Goal: Task Accomplishment & Management: Use online tool/utility

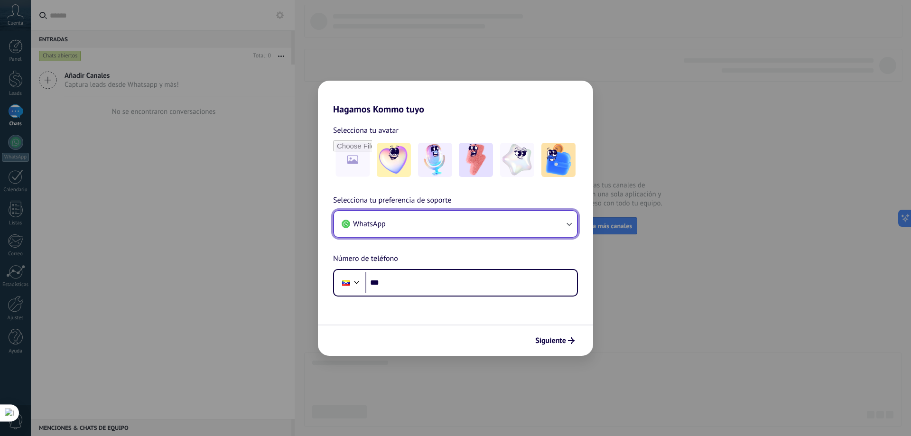
click at [427, 227] on button "WhatsApp" at bounding box center [455, 224] width 243 height 26
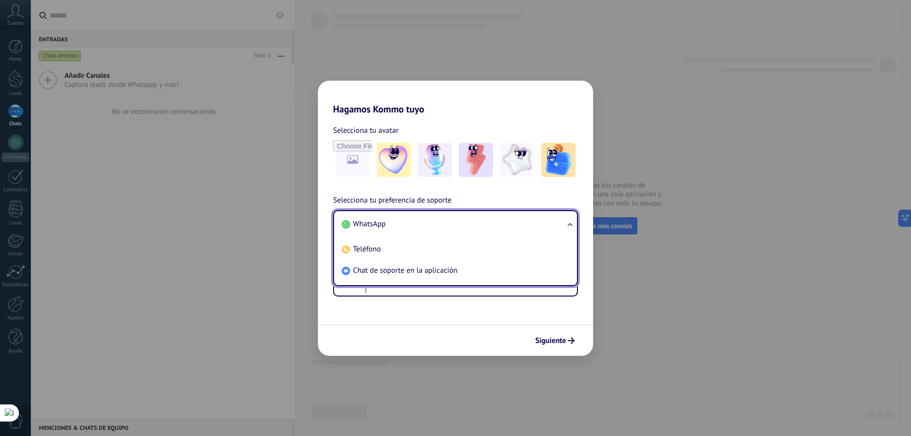
click at [408, 227] on li "WhatsApp" at bounding box center [454, 224] width 232 height 21
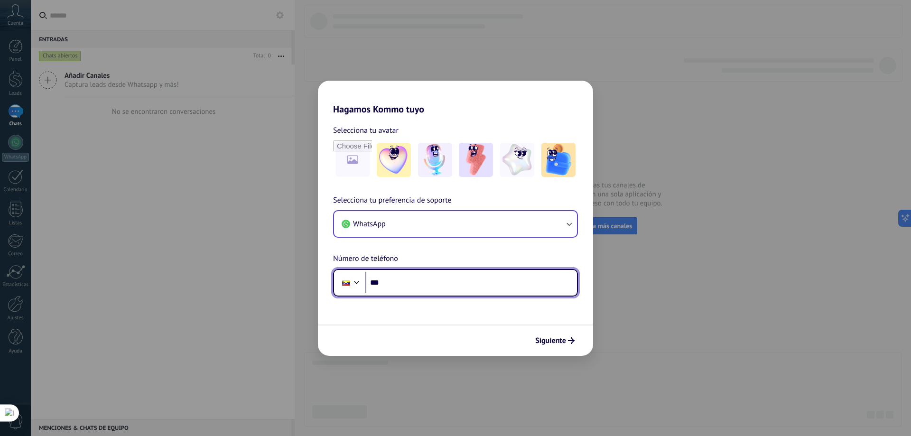
click at [410, 286] on input "***" at bounding box center [472, 283] width 212 height 22
type input "**********"
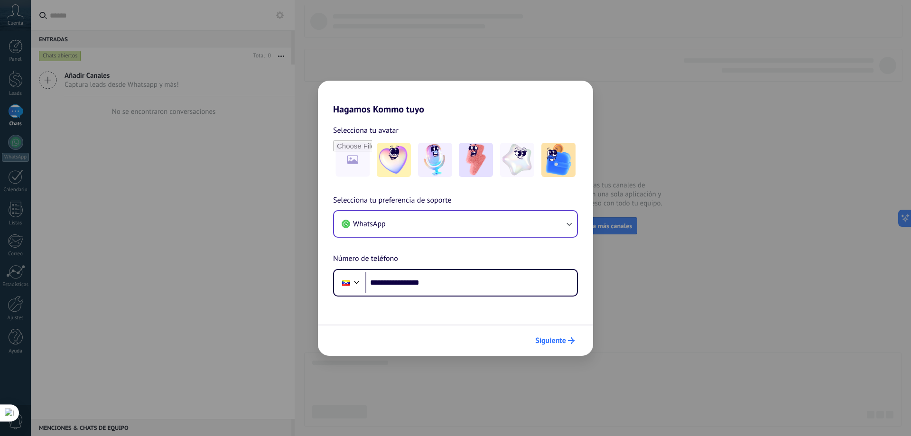
click at [553, 347] on button "Siguiente" at bounding box center [555, 341] width 48 height 16
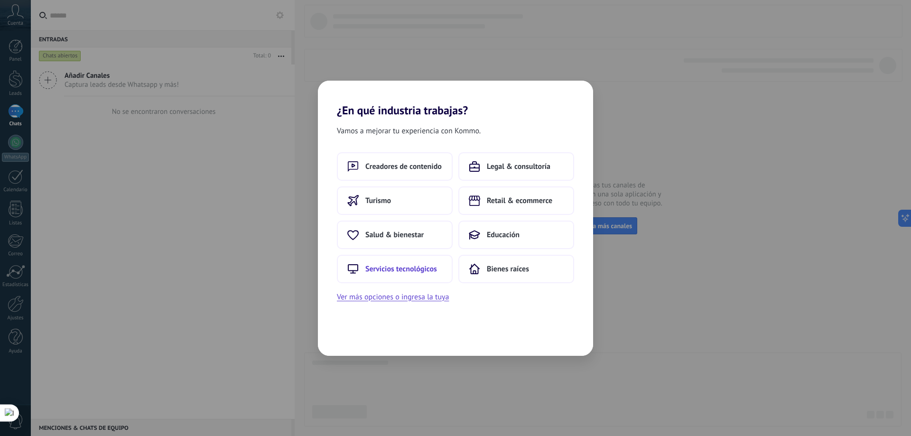
click at [410, 266] on span "Servicios tecnológicos" at bounding box center [402, 268] width 72 height 9
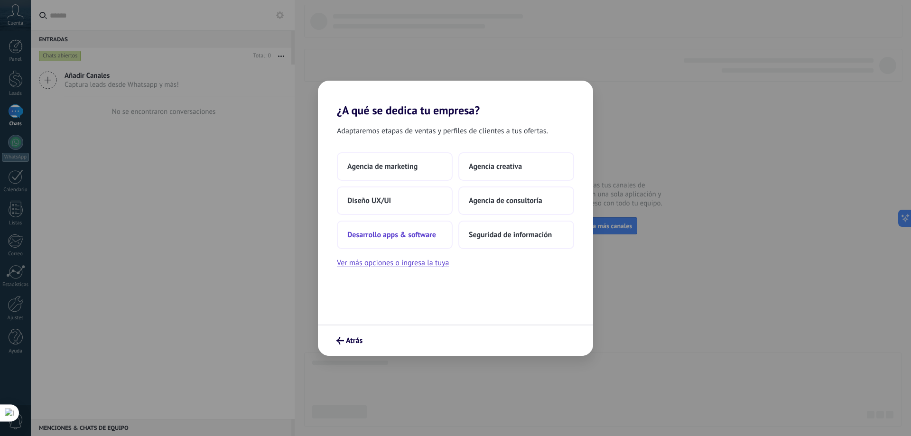
click at [408, 228] on button "Desarrollo apps & software" at bounding box center [395, 235] width 116 height 28
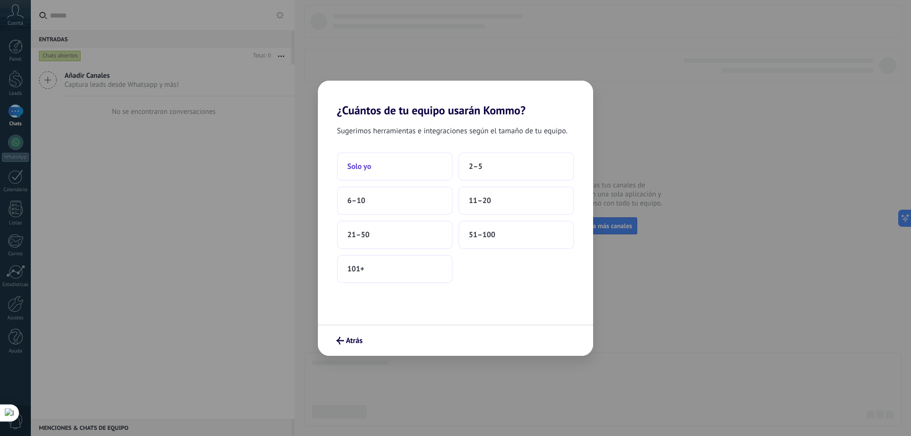
click at [432, 163] on button "Solo yo" at bounding box center [395, 166] width 116 height 28
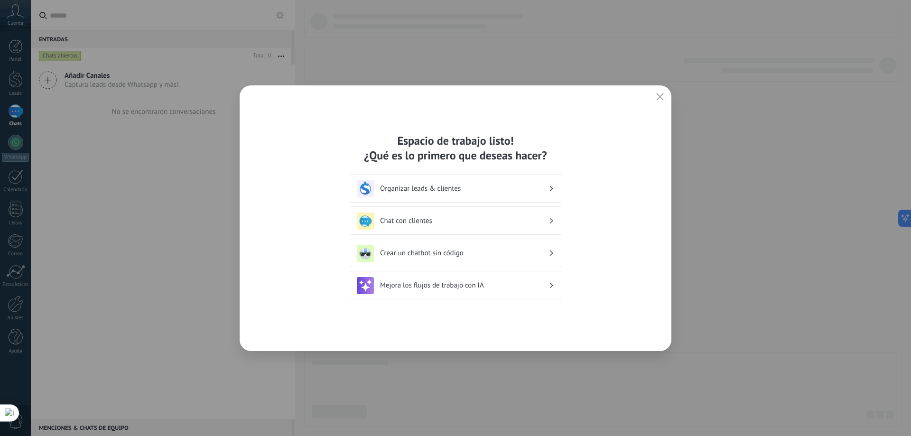
click at [657, 93] on icon "button" at bounding box center [660, 97] width 8 height 8
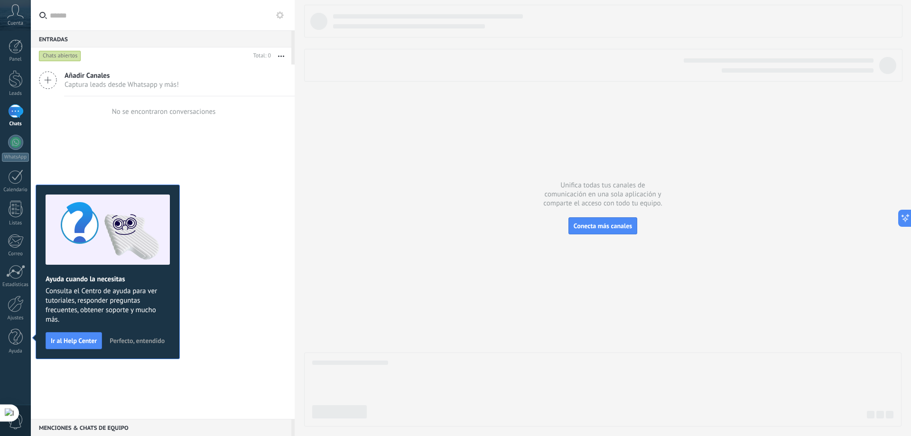
click at [227, 287] on div "Añadir Canales Captura leads desde Whatsapp y más! No se encontraron conversaci…" at bounding box center [163, 242] width 264 height 355
click at [123, 344] on span "Perfecto, entendido" at bounding box center [137, 341] width 55 height 7
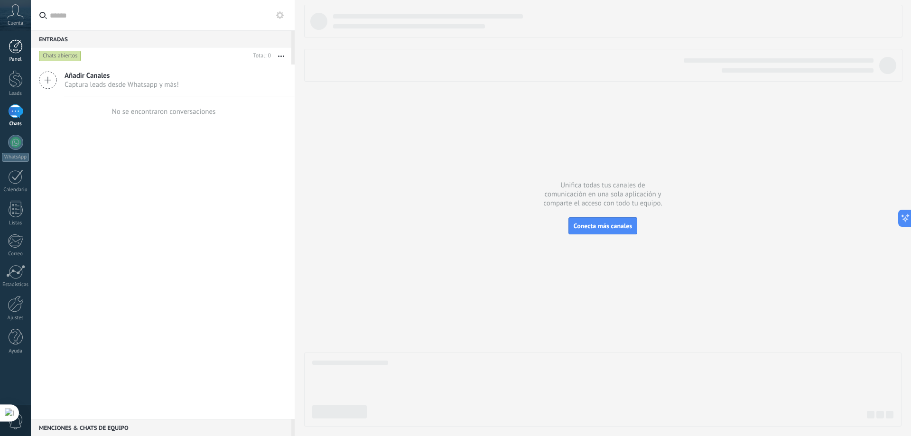
click at [18, 45] on div at bounding box center [16, 46] width 14 height 14
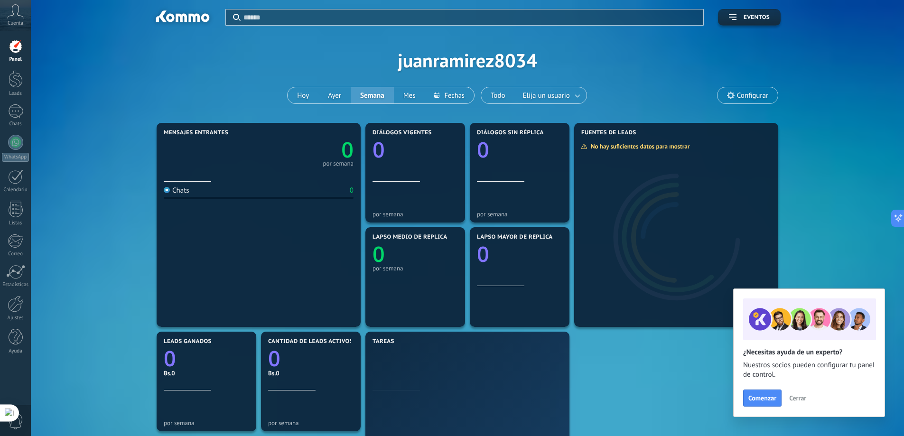
click at [788, 396] on button "Cerrar" at bounding box center [798, 398] width 26 height 14
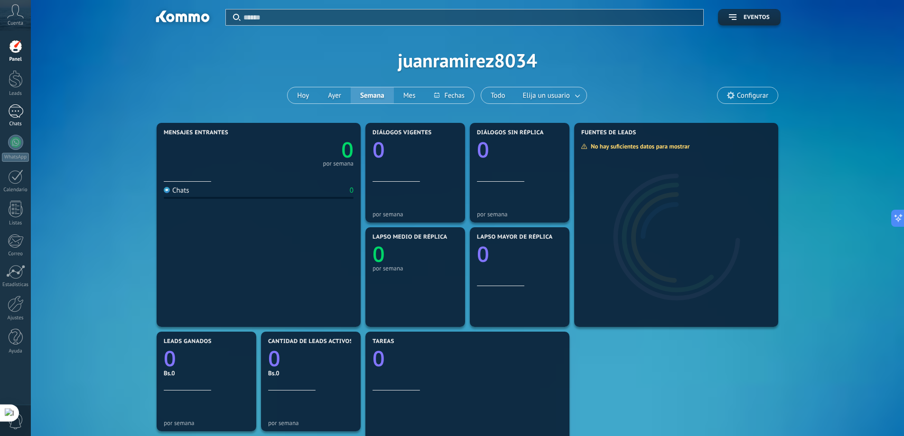
click at [15, 114] on div at bounding box center [15, 111] width 15 height 14
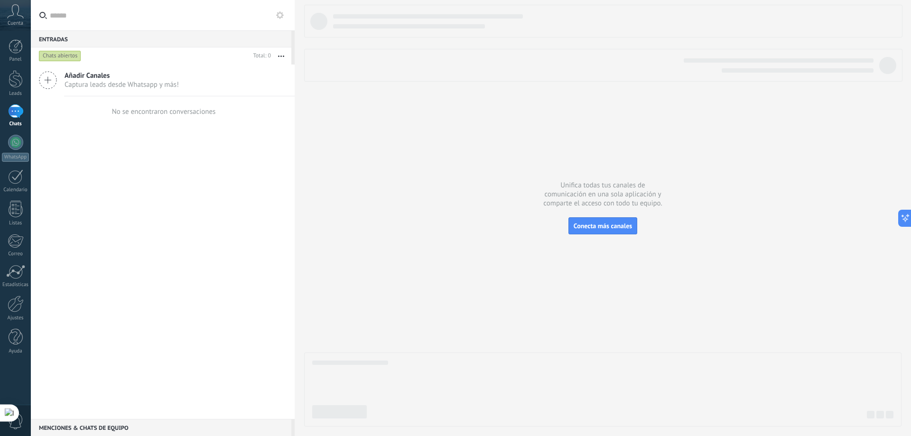
click at [131, 84] on span "Captura leads desde Whatsapp y más!" at bounding box center [122, 84] width 114 height 9
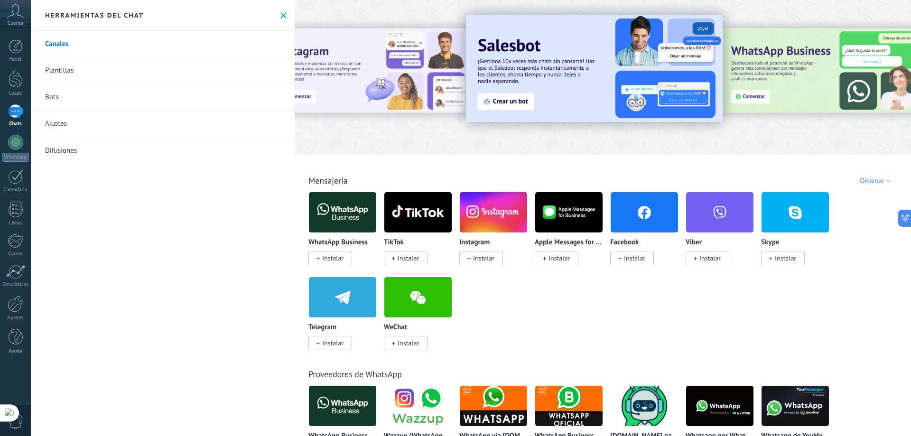
click at [876, 185] on div "Ordenar" at bounding box center [877, 181] width 34 height 9
click at [712, 175] on div "Todo Bandeja de entrada Automatizaciones Fuentes de leads Instalado Mis contrib…" at bounding box center [603, 170] width 611 height 31
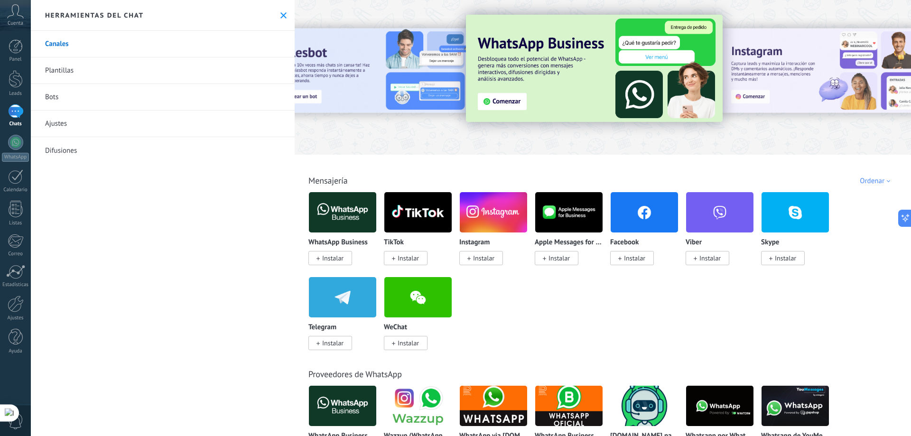
click at [328, 260] on span "Instalar" at bounding box center [332, 258] width 21 height 9
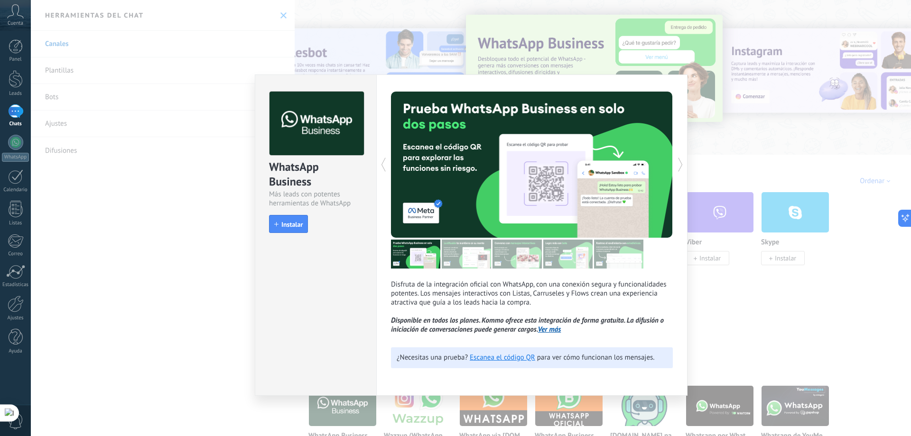
click at [677, 162] on icon at bounding box center [680, 164] width 9 height 19
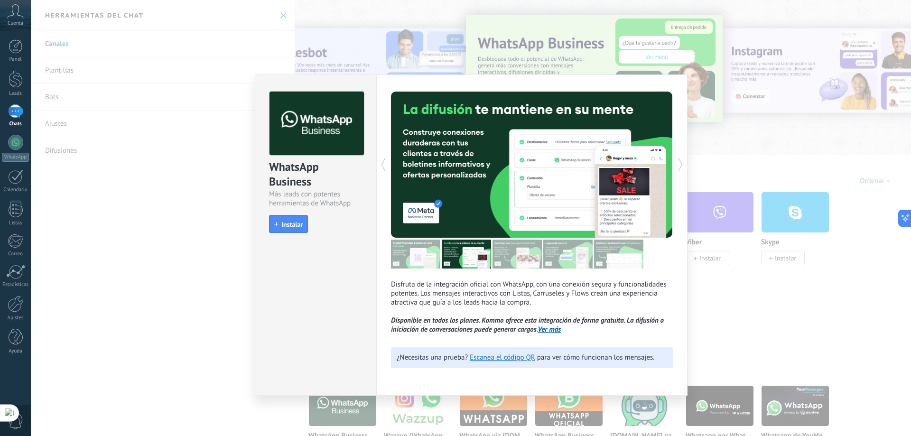
click at [677, 162] on icon at bounding box center [680, 164] width 9 height 19
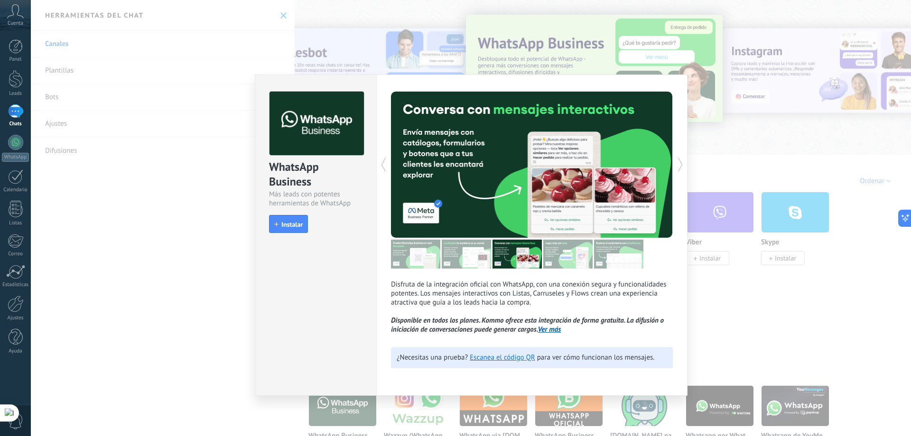
click at [677, 162] on icon at bounding box center [680, 164] width 9 height 19
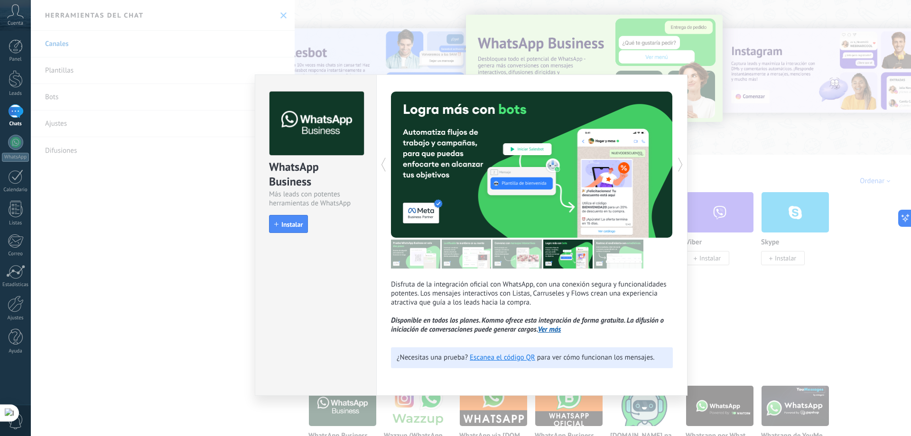
click at [677, 162] on icon at bounding box center [680, 164] width 9 height 19
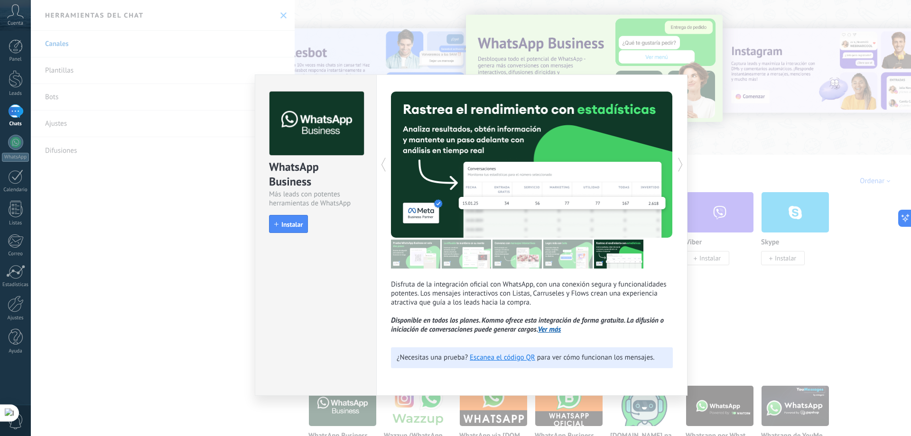
click at [677, 162] on icon at bounding box center [680, 164] width 9 height 19
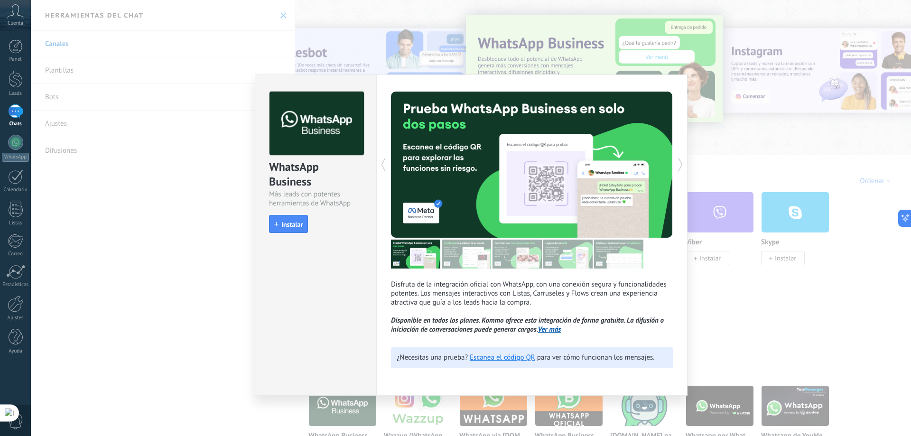
click at [677, 162] on icon at bounding box center [680, 164] width 9 height 19
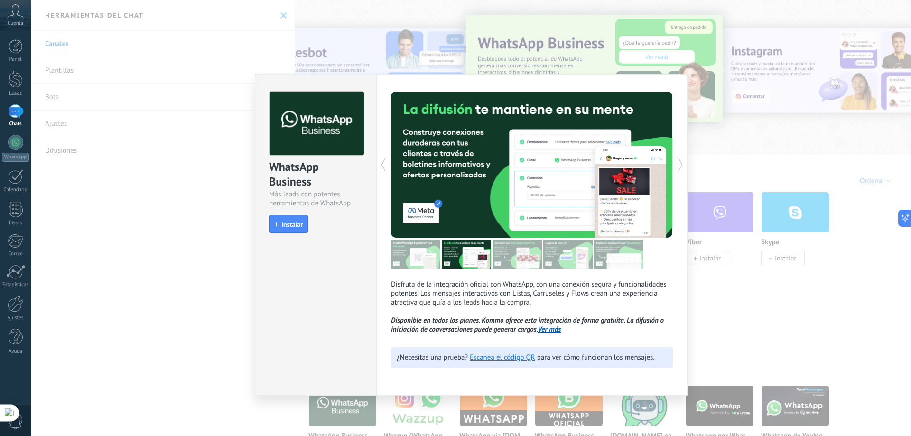
click at [677, 162] on icon at bounding box center [680, 164] width 9 height 19
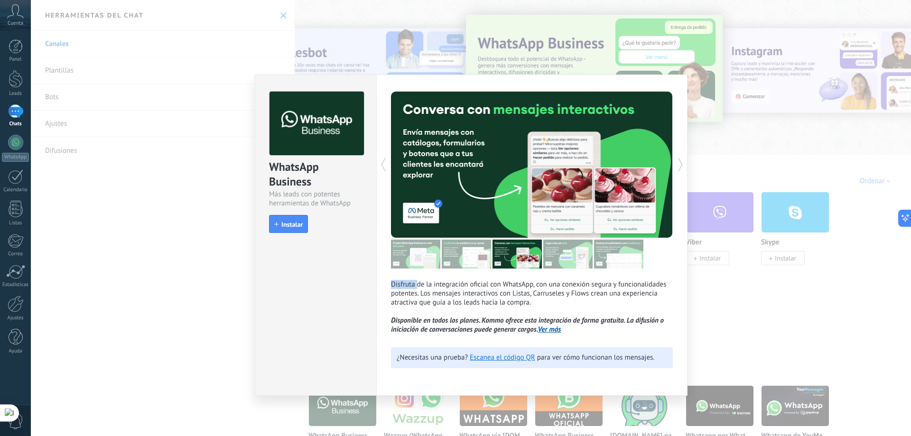
click at [677, 162] on icon at bounding box center [680, 164] width 9 height 19
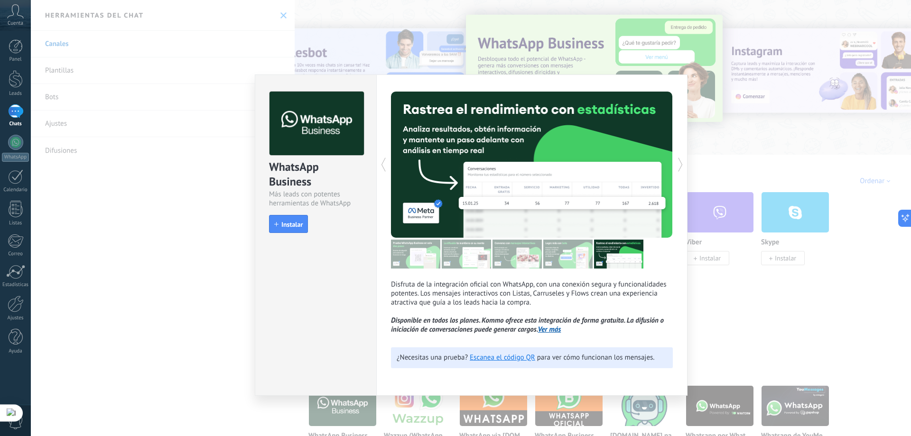
click at [677, 162] on icon at bounding box center [680, 164] width 9 height 19
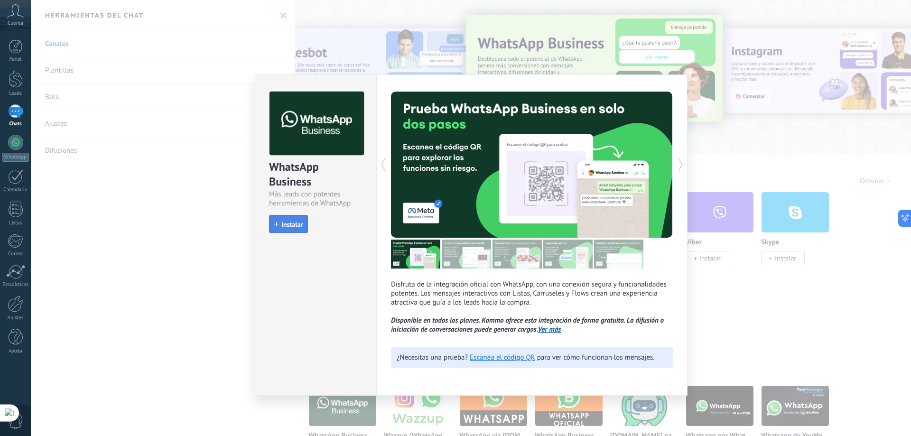
click at [280, 226] on span "Instalar" at bounding box center [288, 224] width 28 height 7
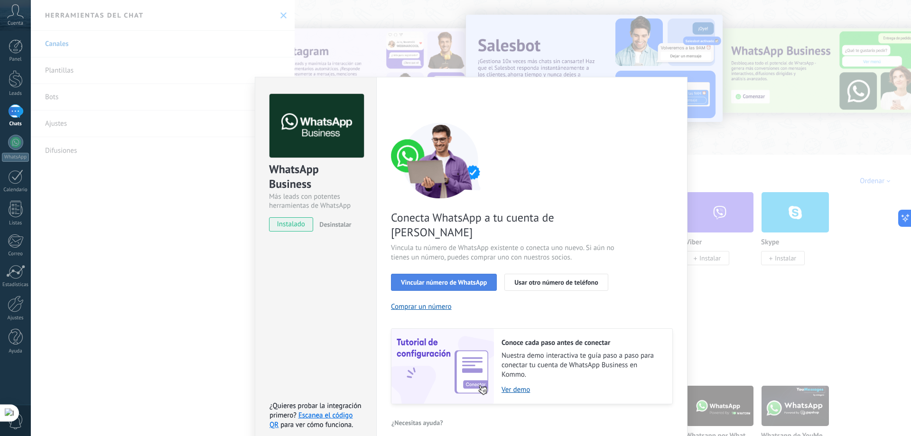
click at [481, 279] on span "Vincular número de WhatsApp" at bounding box center [444, 282] width 86 height 7
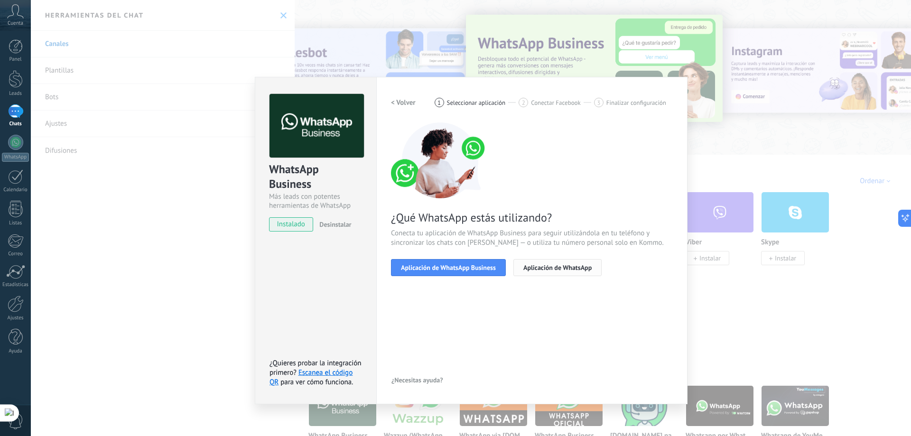
click at [543, 271] on span "Aplicación de WhatsApp" at bounding box center [558, 267] width 68 height 7
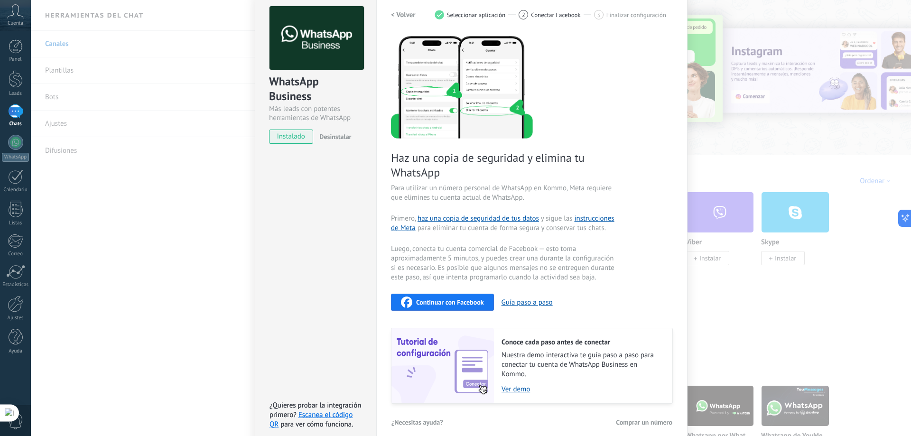
scroll to position [98, 0]
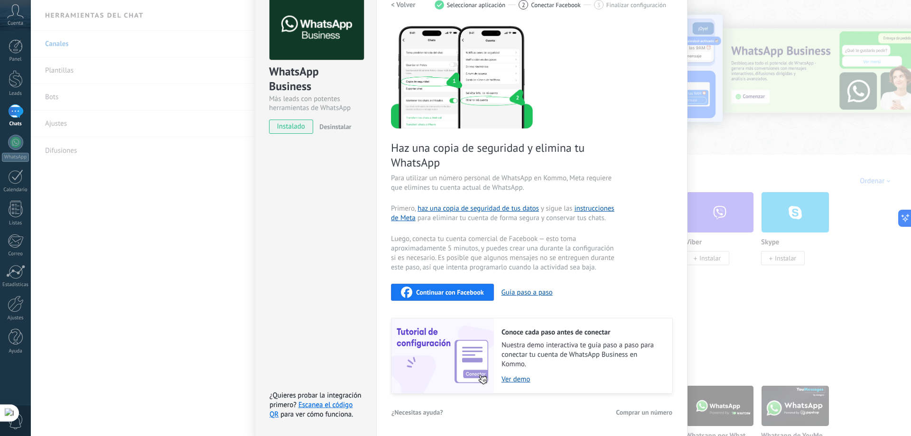
click at [433, 292] on span "Continuar con Facebook" at bounding box center [450, 292] width 68 height 7
click at [541, 291] on button "Guía paso a paso" at bounding box center [527, 292] width 51 height 9
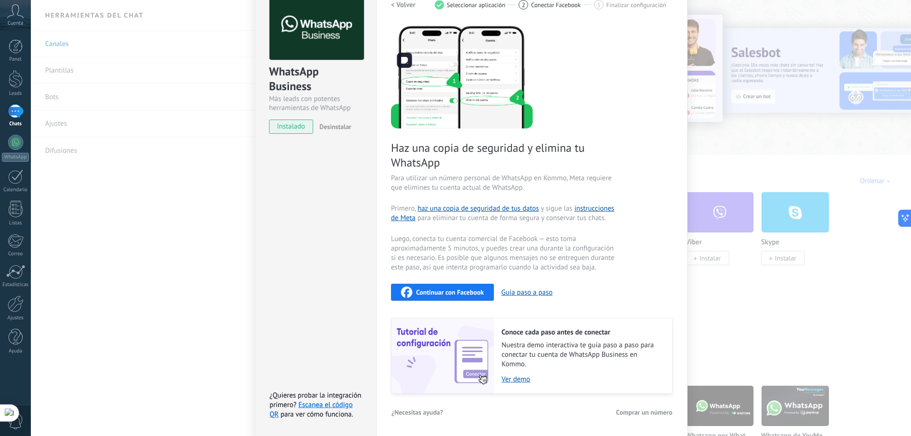
scroll to position [0, 0]
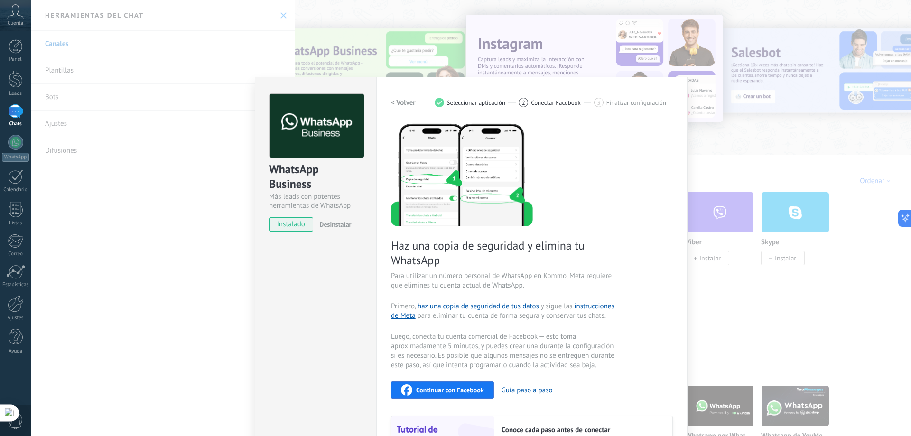
click at [489, 103] on span "Seleccionar aplicación" at bounding box center [476, 102] width 59 height 7
click at [524, 103] on div "2" at bounding box center [523, 102] width 9 height 9
click at [410, 104] on h2 "< Volver" at bounding box center [403, 102] width 25 height 9
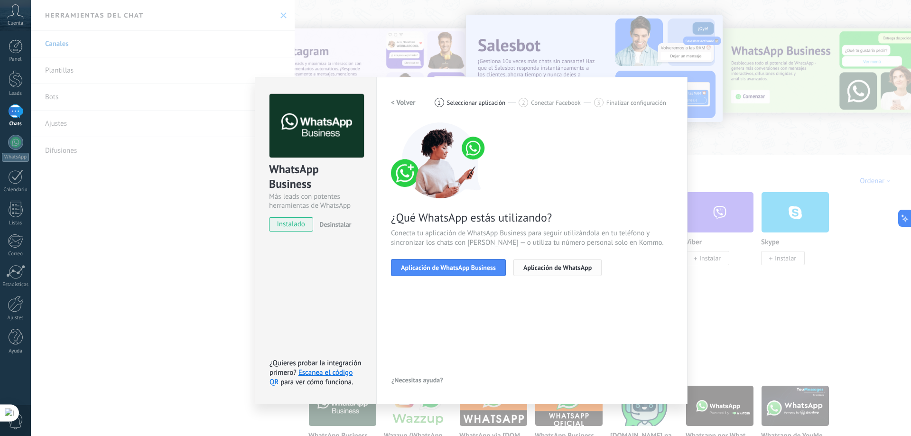
click at [557, 269] on span "Aplicación de WhatsApp" at bounding box center [558, 267] width 68 height 7
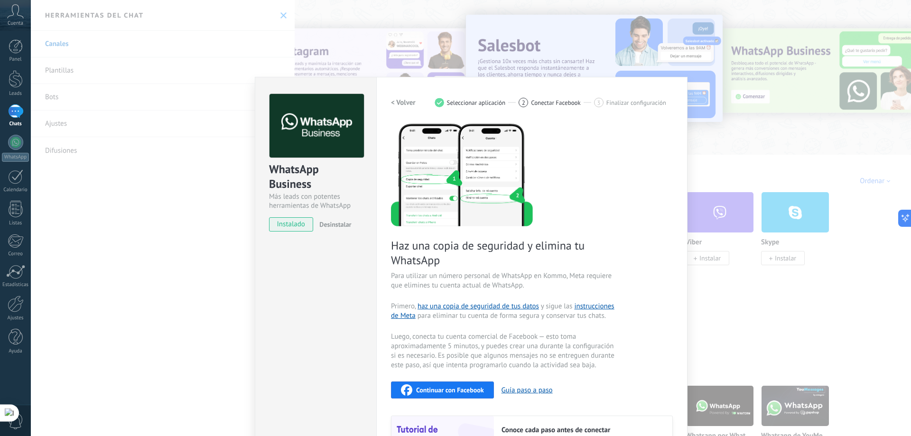
click at [403, 98] on h2 "< Volver" at bounding box center [403, 102] width 25 height 9
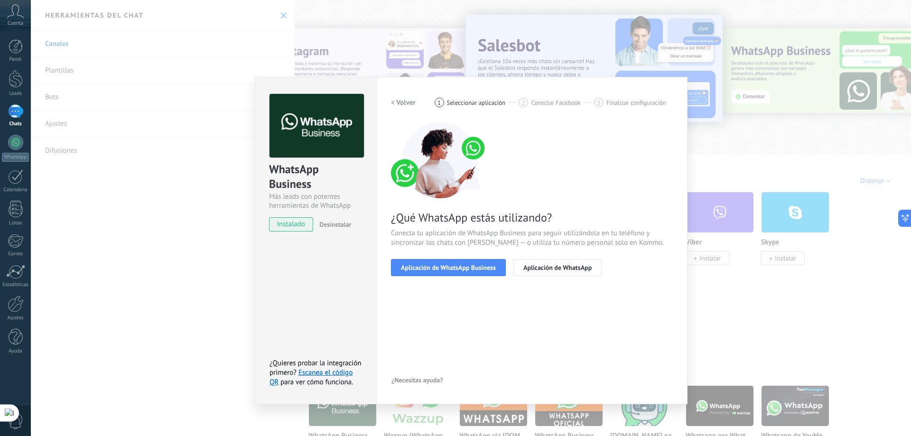
click at [402, 103] on h2 "< Volver" at bounding box center [403, 102] width 25 height 9
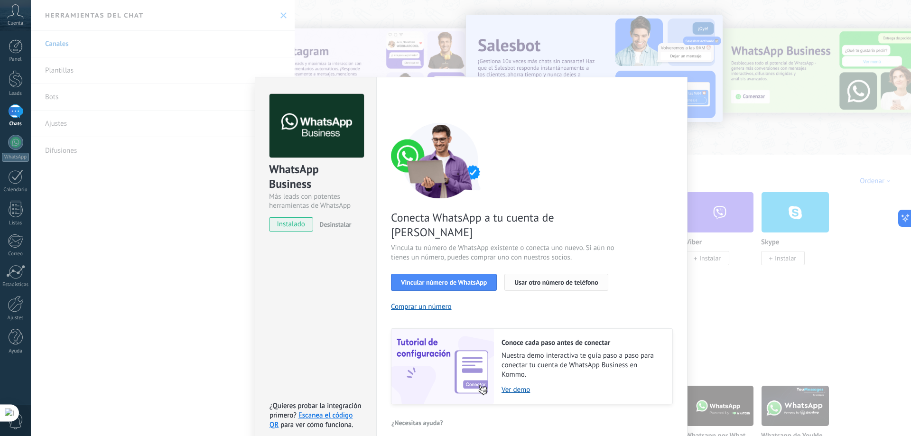
click at [565, 279] on span "Usar otro número de teléfono" at bounding box center [557, 282] width 84 height 7
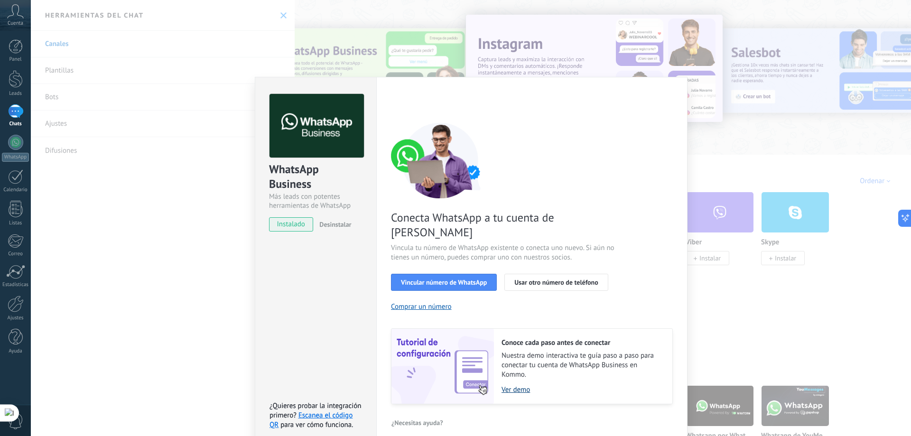
click at [523, 385] on link "Ver demo" at bounding box center [582, 389] width 161 height 9
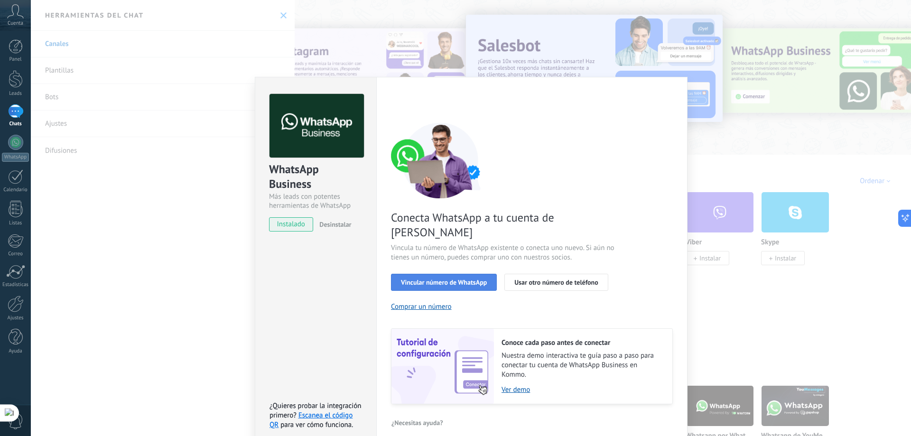
click at [492, 274] on button "Vincular número de WhatsApp" at bounding box center [444, 282] width 106 height 17
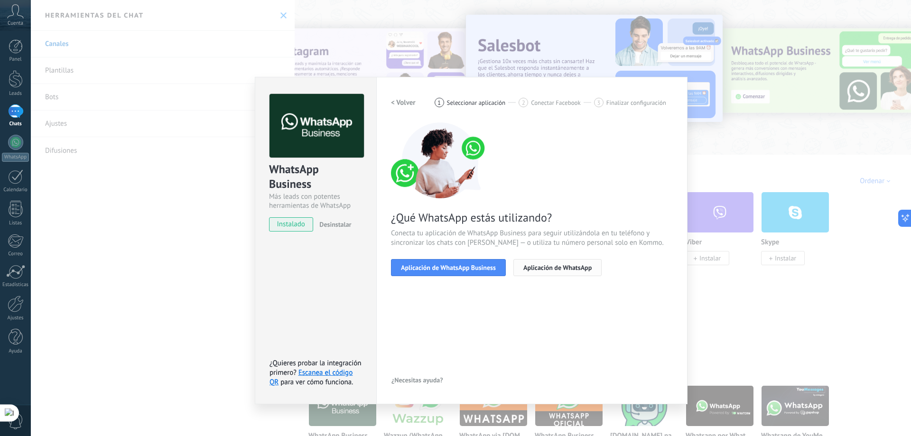
click at [535, 266] on span "Aplicación de WhatsApp" at bounding box center [558, 267] width 68 height 7
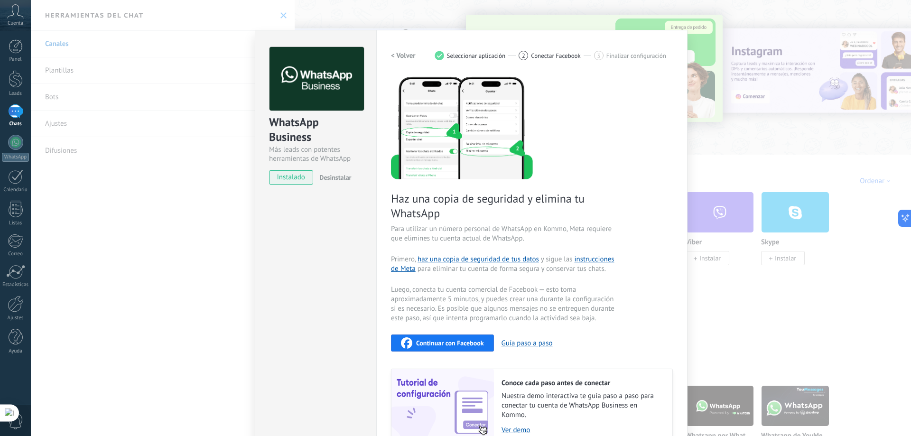
scroll to position [98, 0]
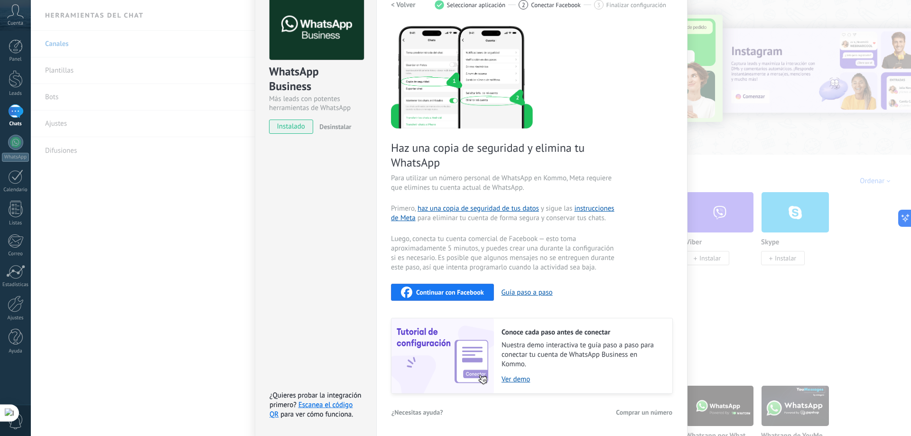
click at [403, 289] on icon "button" at bounding box center [406, 292] width 11 height 11
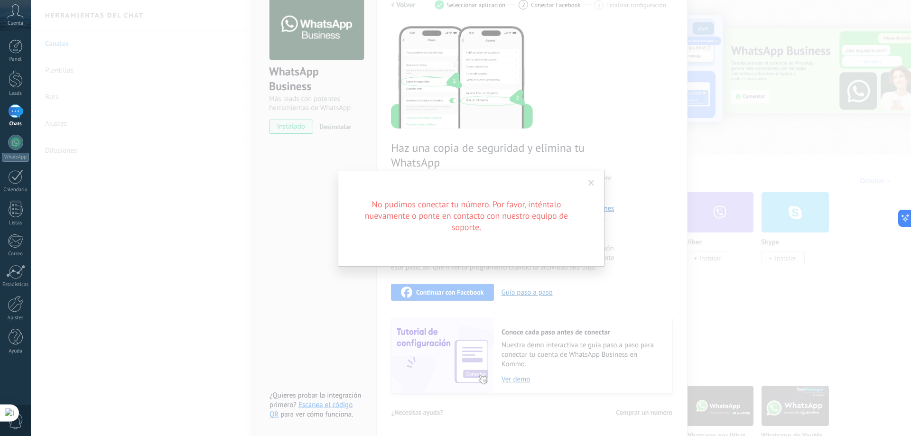
click at [592, 186] on span at bounding box center [592, 183] width 6 height 7
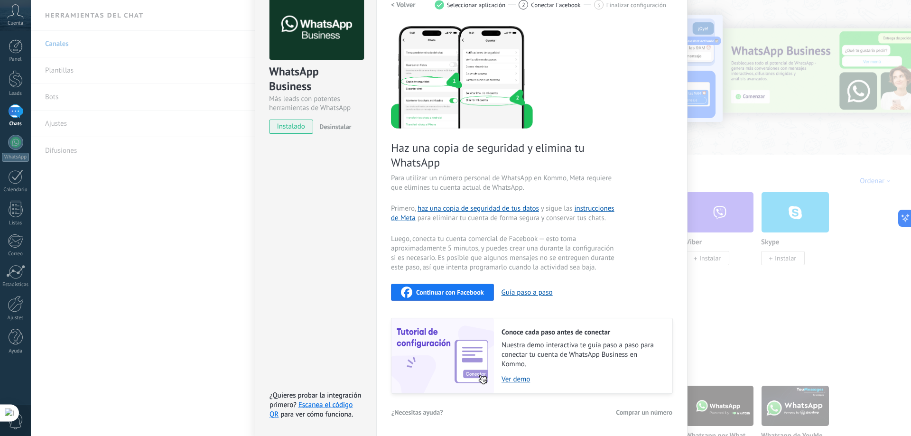
scroll to position [0, 0]
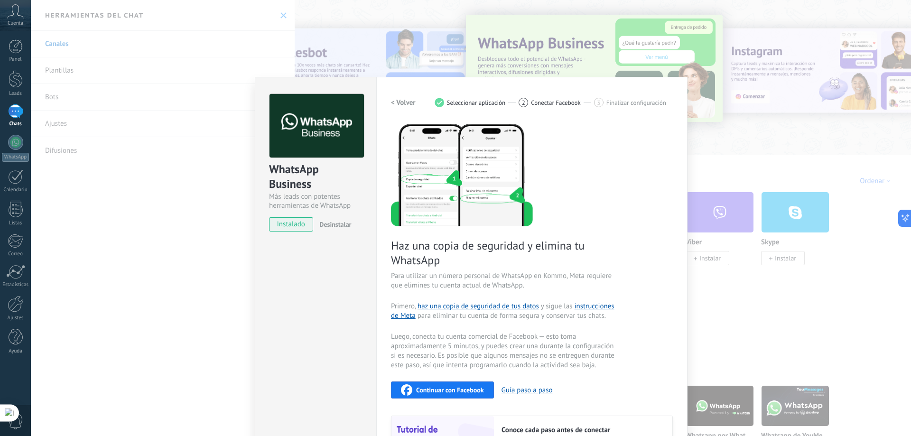
click at [479, 44] on div "WhatsApp Business Más leads con potentes herramientas de WhatsApp instalado Des…" at bounding box center [471, 218] width 881 height 436
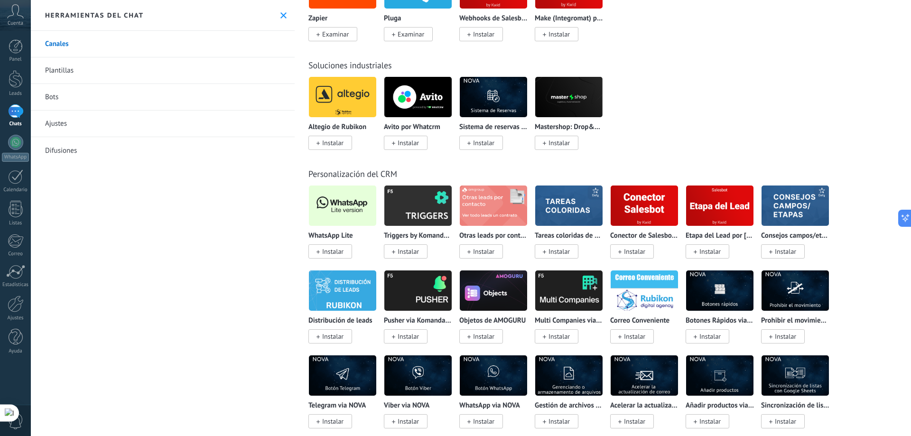
scroll to position [1851, 0]
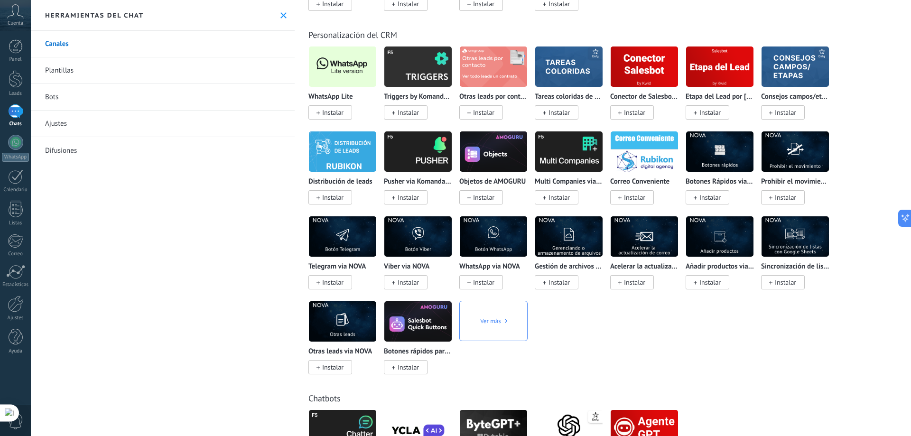
click at [335, 111] on span "Instalar" at bounding box center [332, 112] width 21 height 9
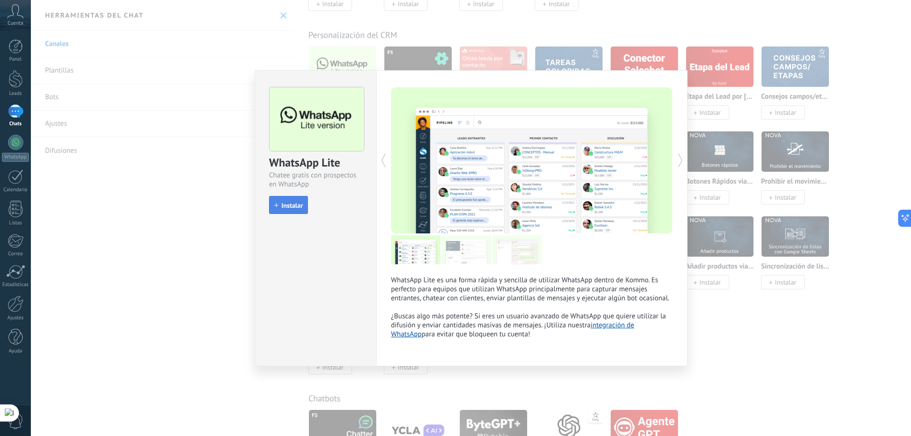
click at [296, 210] on button "Instalar" at bounding box center [288, 205] width 39 height 18
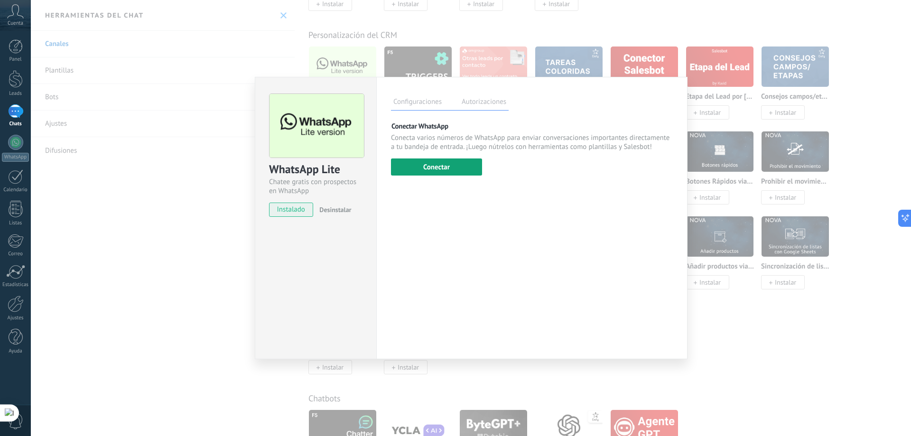
click at [432, 167] on button "Conectar" at bounding box center [436, 167] width 91 height 17
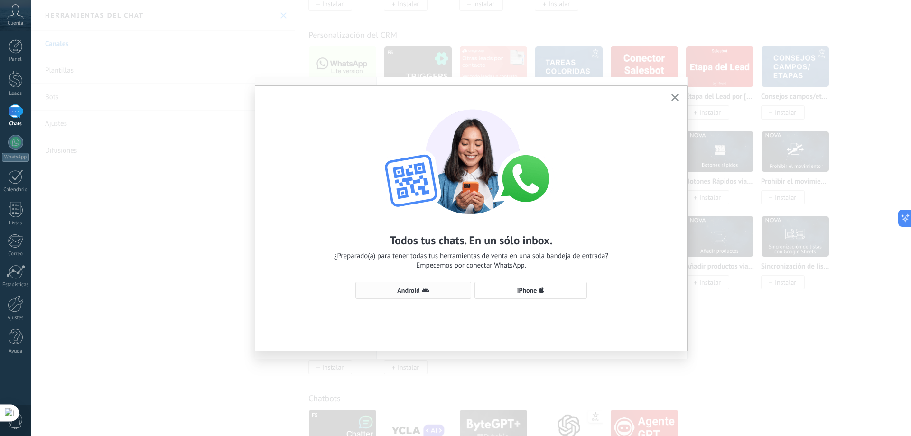
click at [445, 283] on button "Android" at bounding box center [414, 290] width 116 height 17
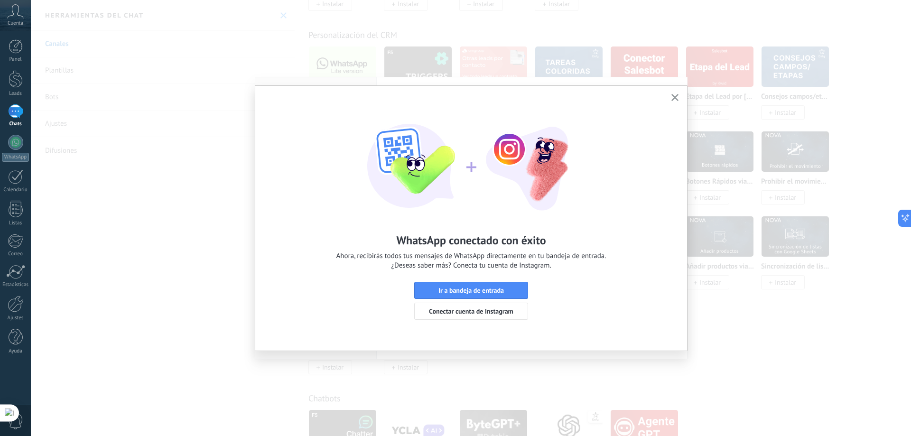
drag, startPoint x: 513, startPoint y: 290, endPoint x: 521, endPoint y: 284, distance: 9.6
click at [513, 290] on span "Ir a bandeja de entrada" at bounding box center [471, 290] width 103 height 7
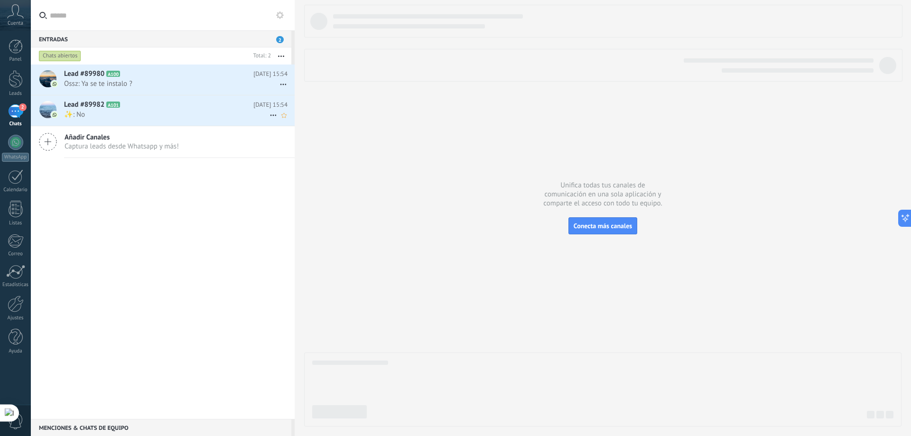
click at [202, 108] on h2 "Lead #89982 A101" at bounding box center [158, 104] width 189 height 9
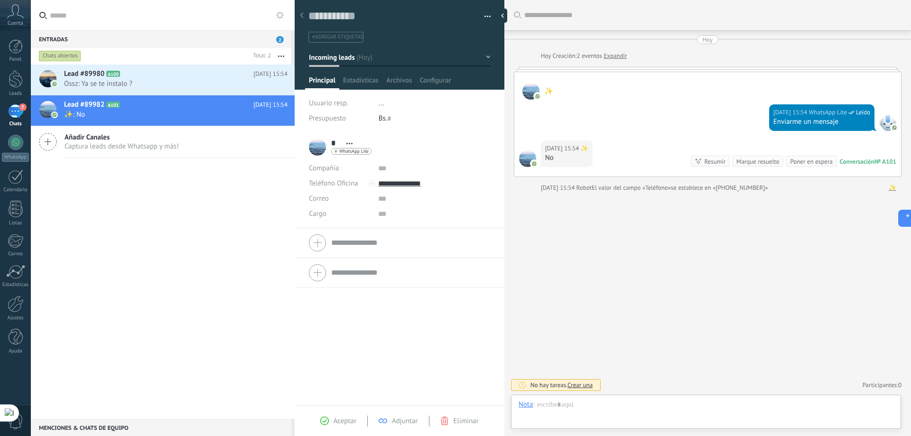
scroll to position [14, 0]
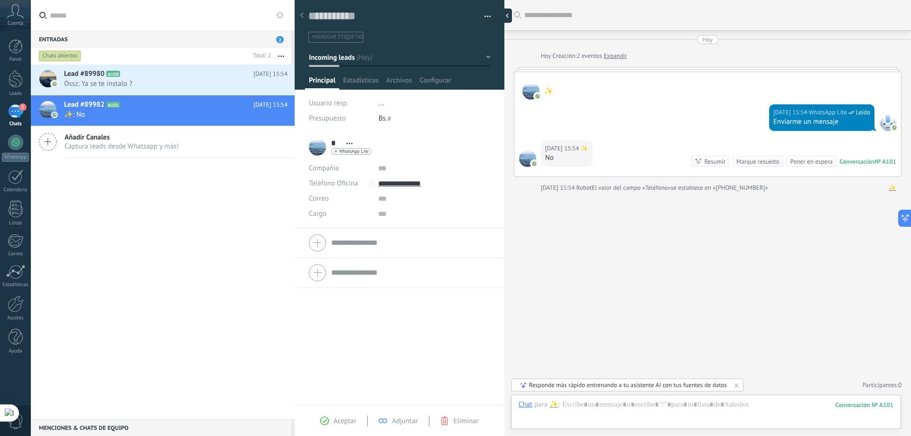
click at [504, 17] on div at bounding box center [505, 16] width 14 height 14
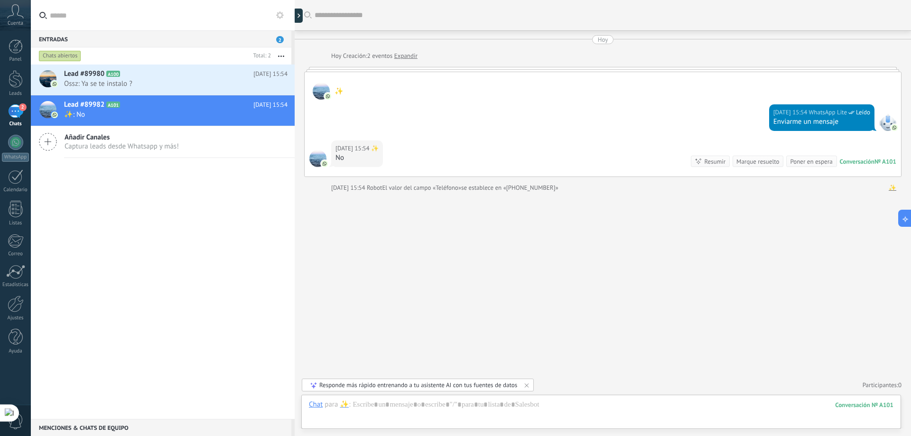
click at [279, 15] on icon at bounding box center [280, 15] width 8 height 8
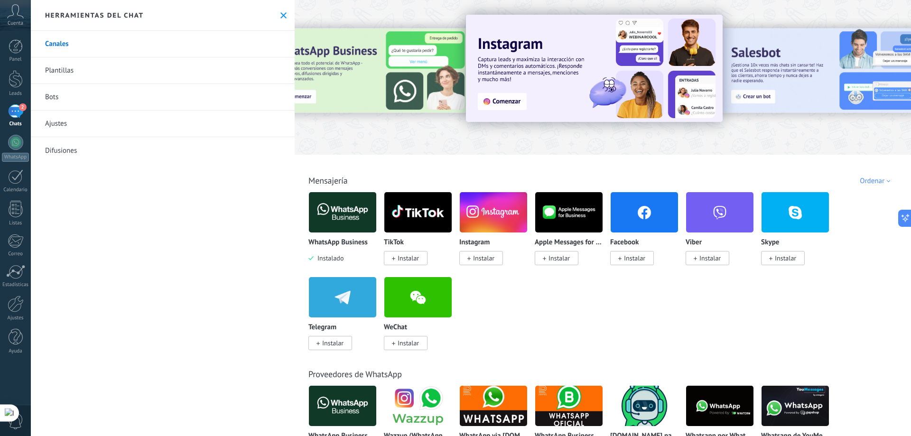
click at [77, 73] on link "Plantillas" at bounding box center [163, 70] width 264 height 27
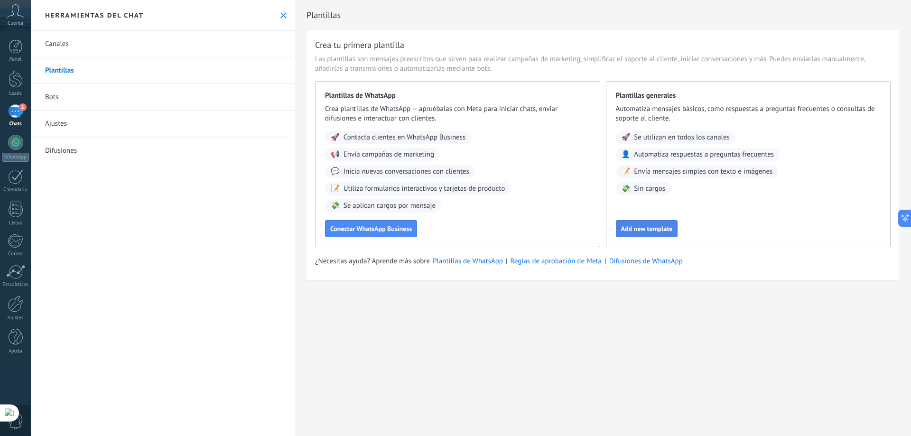
click at [662, 230] on span "Add new template" at bounding box center [647, 228] width 52 height 7
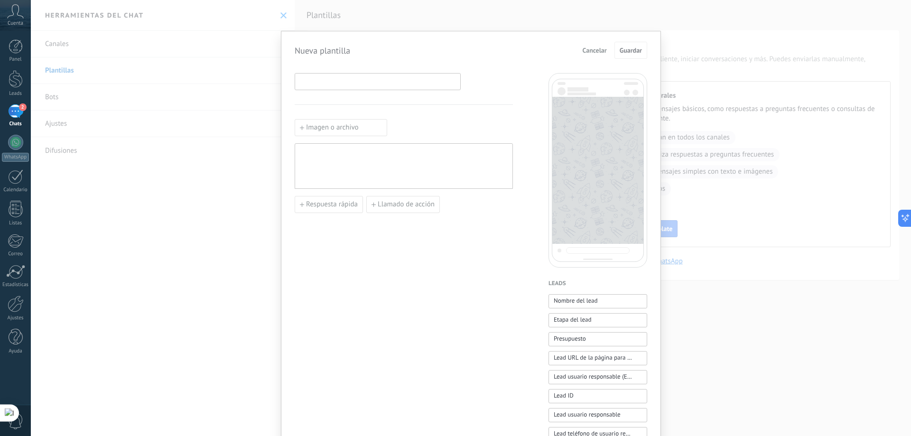
click at [351, 78] on input at bounding box center [377, 81] width 165 height 15
type input "********"
click at [335, 129] on label "Imagen o archivo" at bounding box center [341, 127] width 93 height 17
click at [295, 119] on input "Imagen o archivo" at bounding box center [295, 119] width 0 height 0
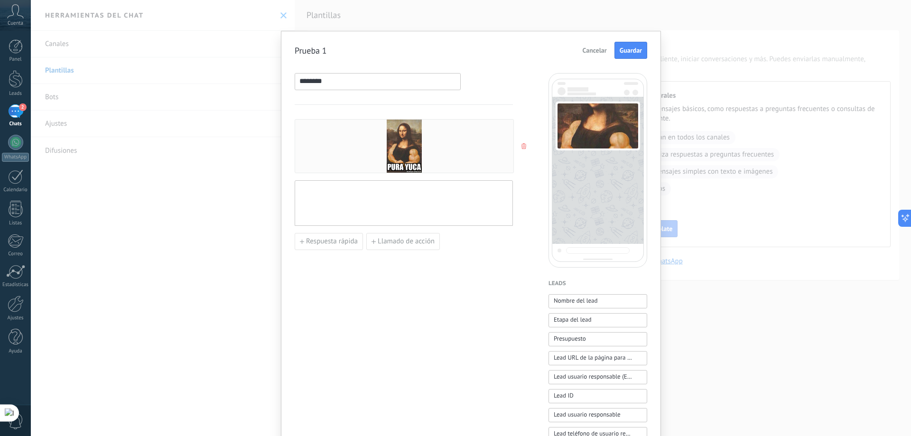
click at [371, 204] on div at bounding box center [404, 204] width 209 height 38
drag, startPoint x: 638, startPoint y: 54, endPoint x: 697, endPoint y: 85, distance: 67.3
click at [638, 54] on span "Guardar" at bounding box center [631, 50] width 22 height 7
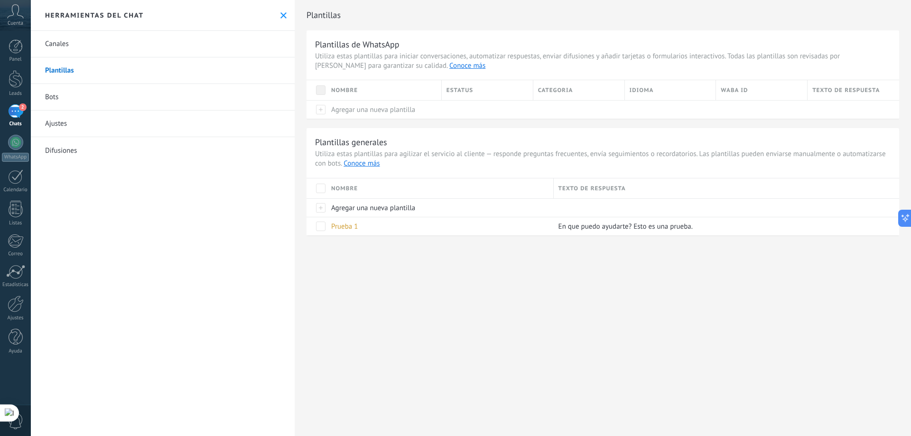
click at [283, 20] on div "Herramientas del chat" at bounding box center [163, 15] width 264 height 31
click at [281, 15] on use at bounding box center [284, 15] width 6 height 6
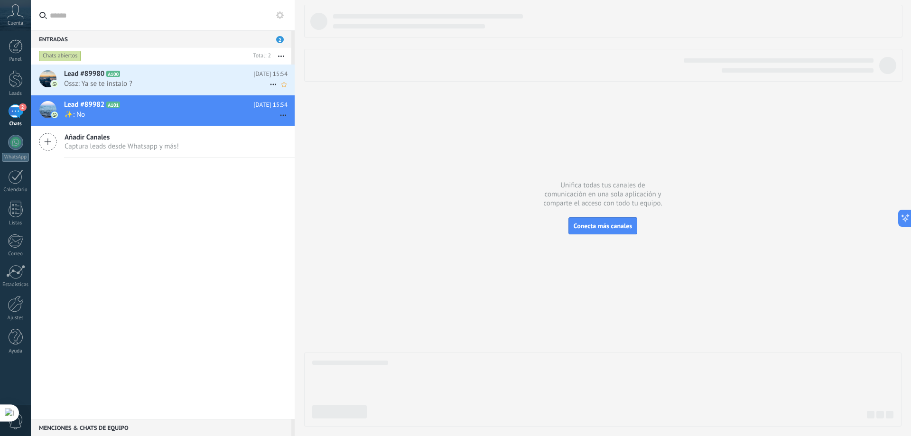
click at [150, 83] on span "Ossz: Ya se te instalo ?" at bounding box center [167, 83] width 206 height 9
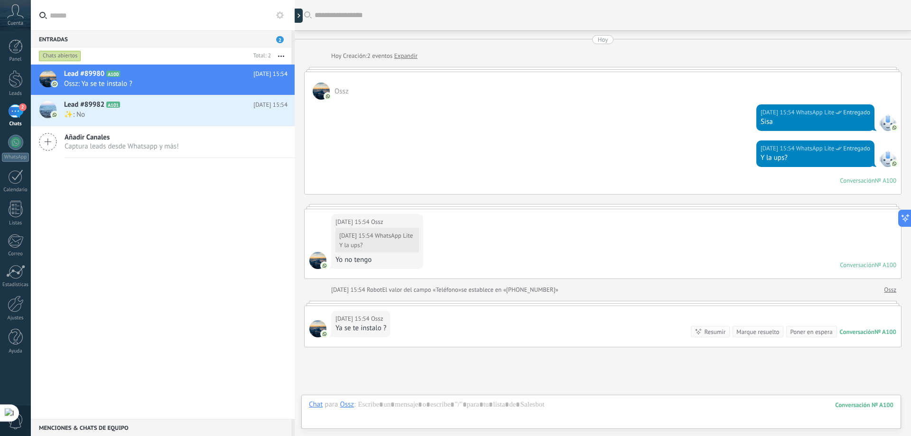
scroll to position [77, 0]
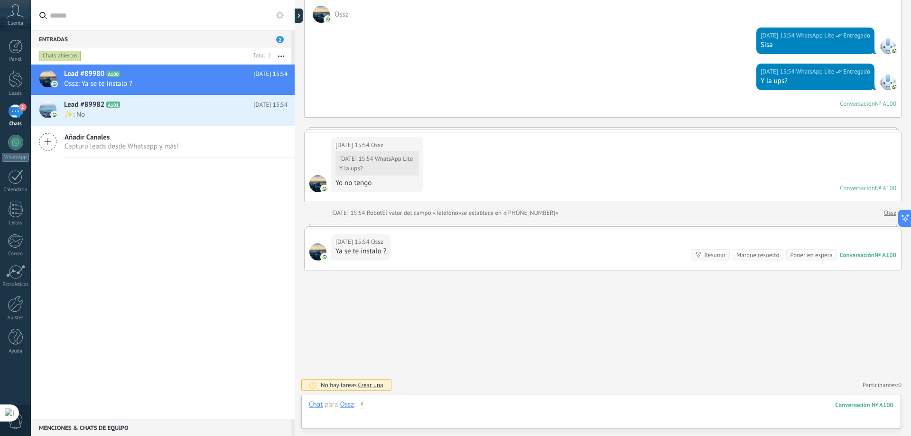
click at [380, 408] on div at bounding box center [601, 414] width 585 height 28
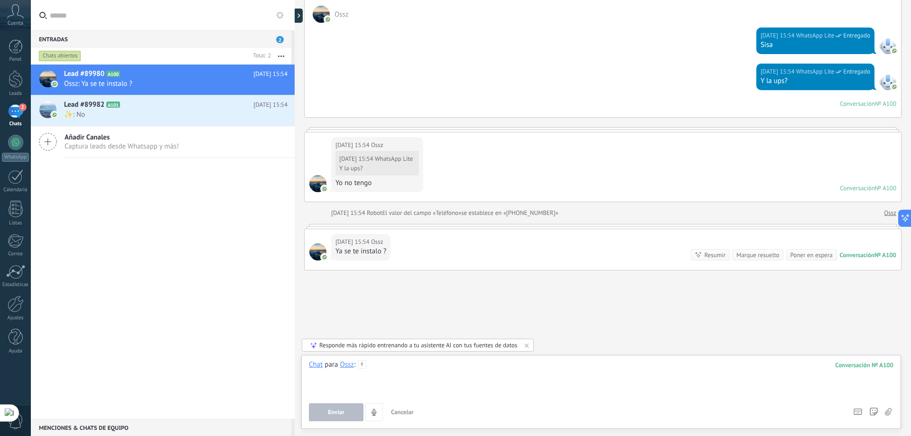
click at [387, 380] on div at bounding box center [601, 378] width 585 height 36
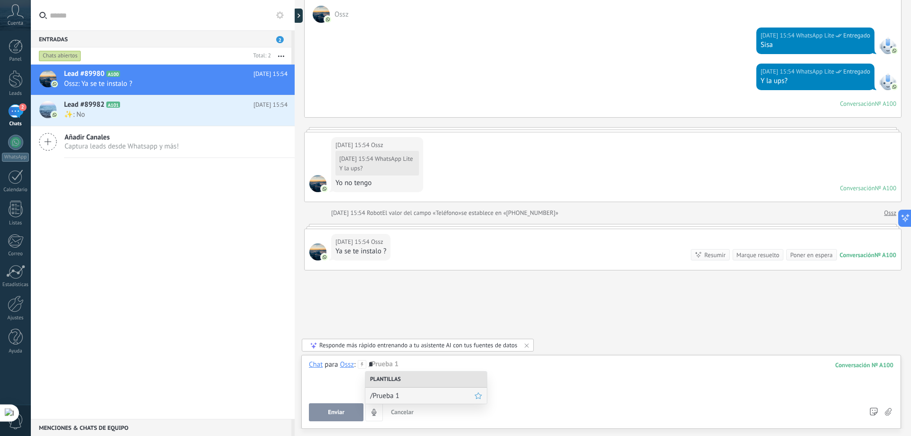
click at [392, 394] on span "/Prueba 1" at bounding box center [422, 396] width 104 height 9
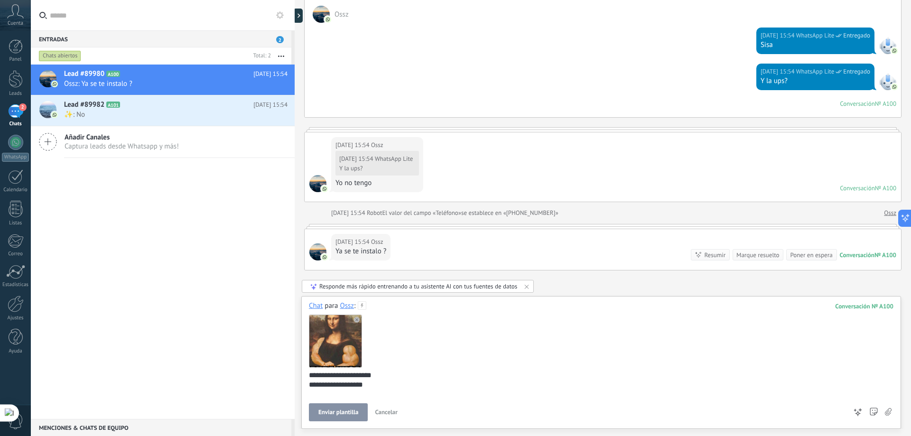
click at [351, 414] on span "Enviar plantilla" at bounding box center [339, 412] width 40 height 7
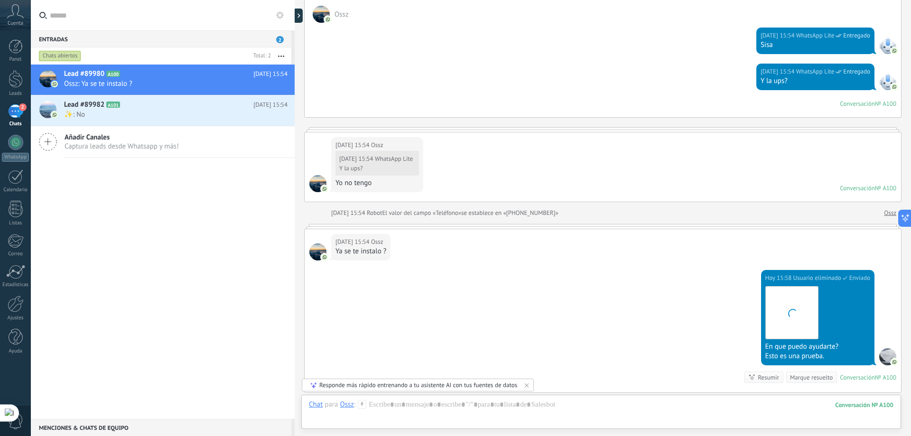
scroll to position [199, 0]
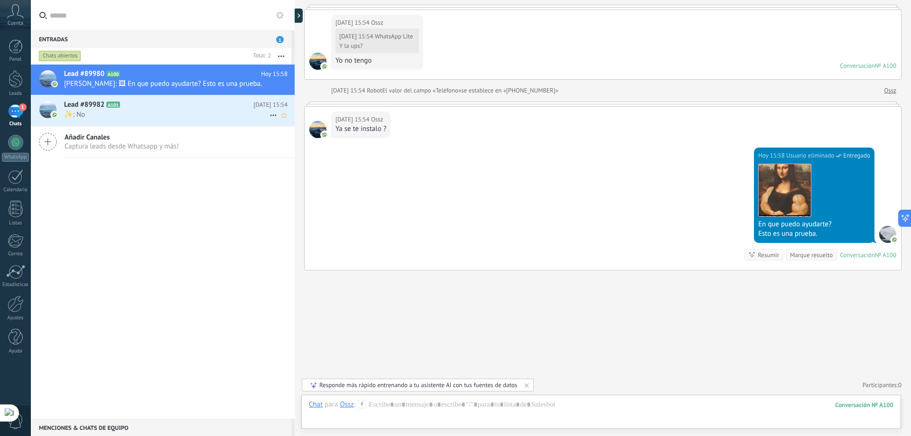
click at [130, 119] on span "✨: No" at bounding box center [167, 114] width 206 height 9
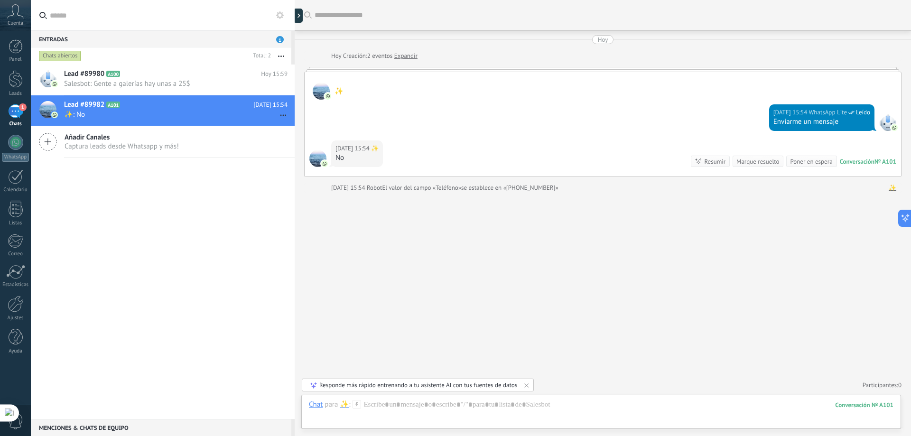
click at [281, 16] on icon at bounding box center [280, 15] width 8 height 8
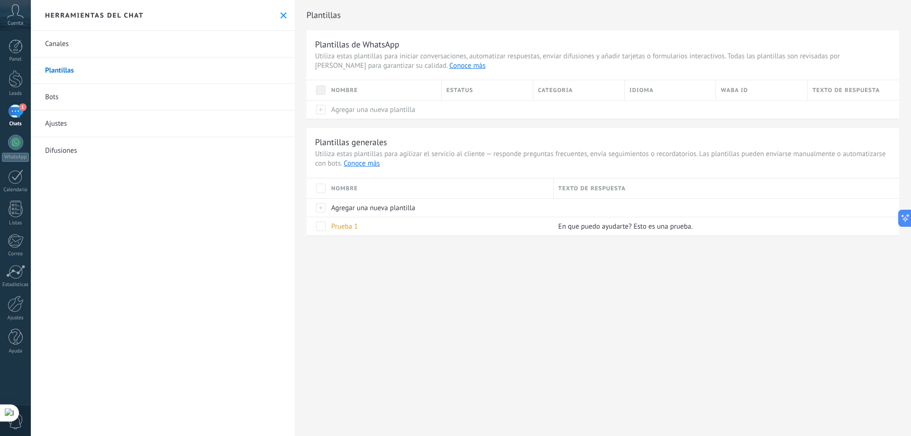
click at [75, 93] on link "Bots" at bounding box center [163, 97] width 264 height 27
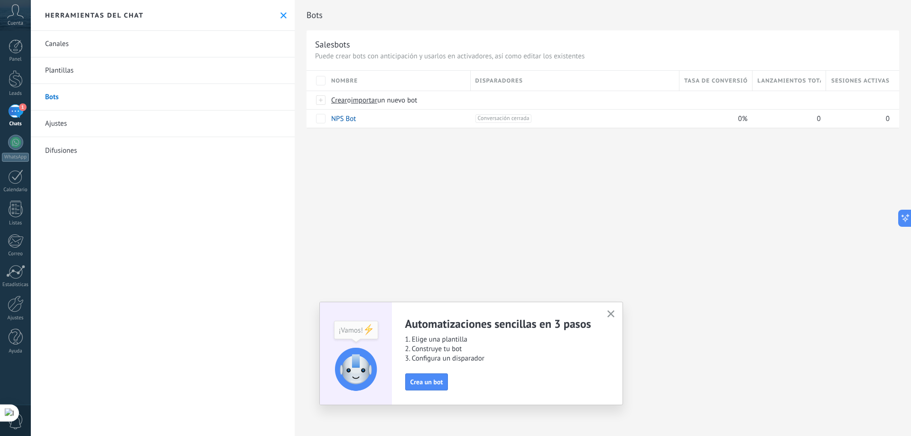
click at [616, 315] on button "button" at bounding box center [611, 314] width 12 height 13
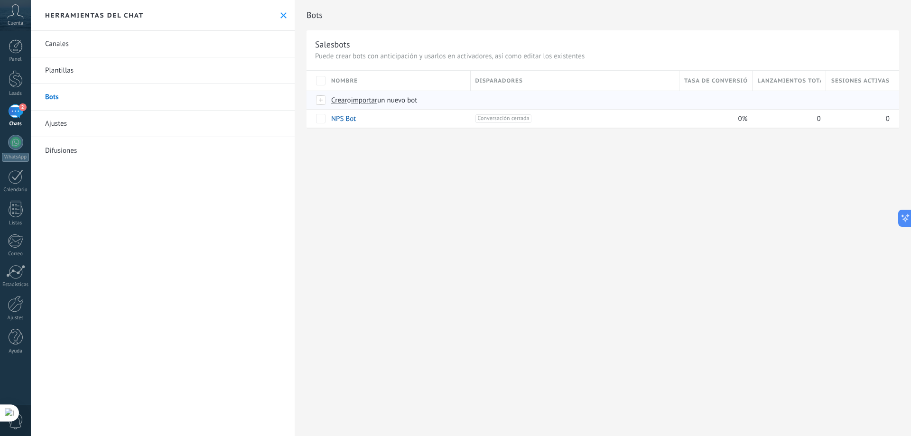
click at [339, 102] on span "Crear" at bounding box center [339, 100] width 16 height 9
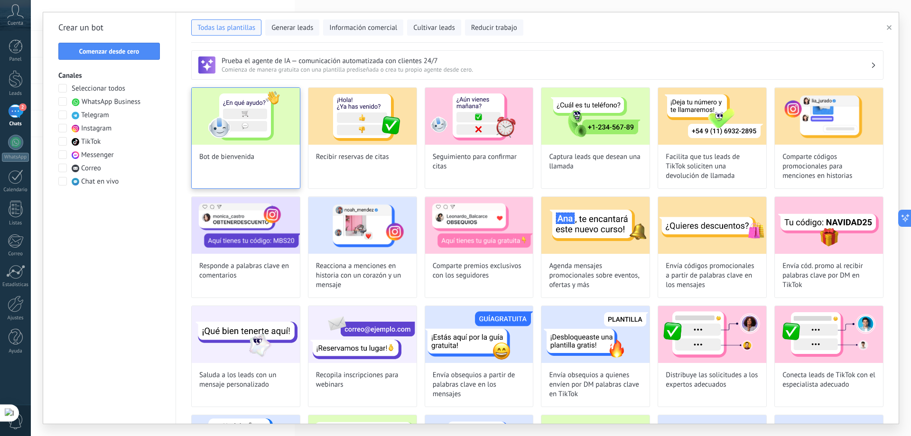
click at [252, 162] on div "Bot de bienvenida" at bounding box center [245, 138] width 109 height 102
type input "**********"
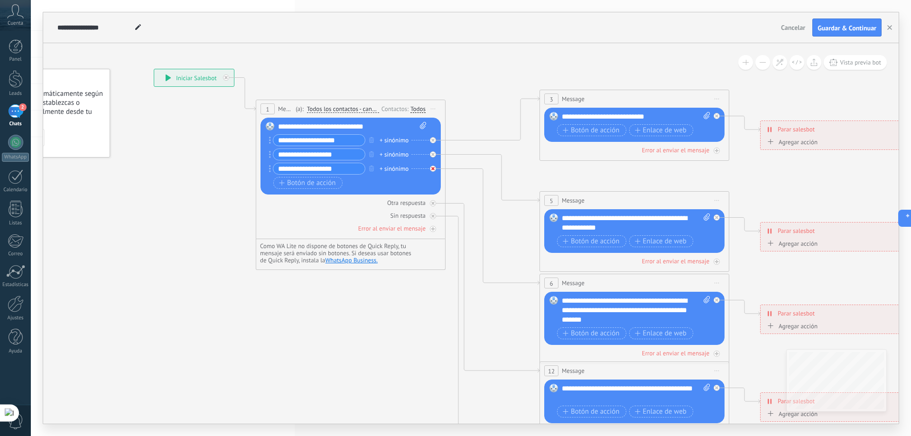
click at [434, 142] on icon at bounding box center [432, 140] width 3 height 3
click at [371, 169] on icon "button" at bounding box center [371, 169] width 5 height 6
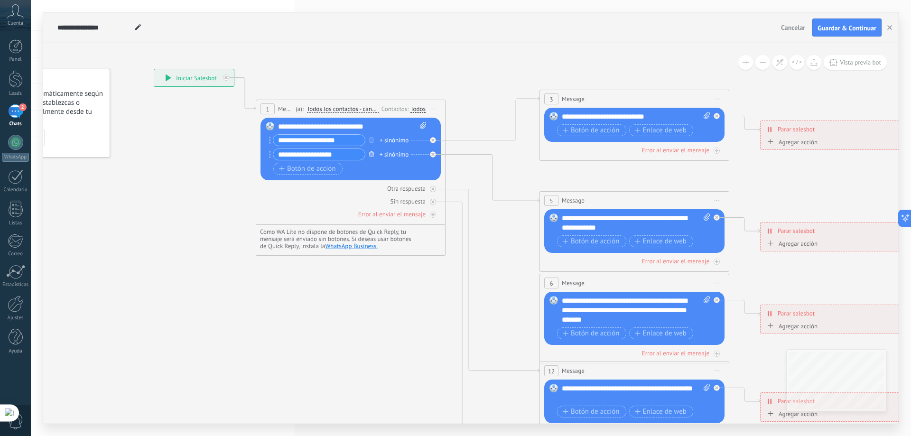
click at [371, 155] on icon "button" at bounding box center [371, 154] width 5 height 6
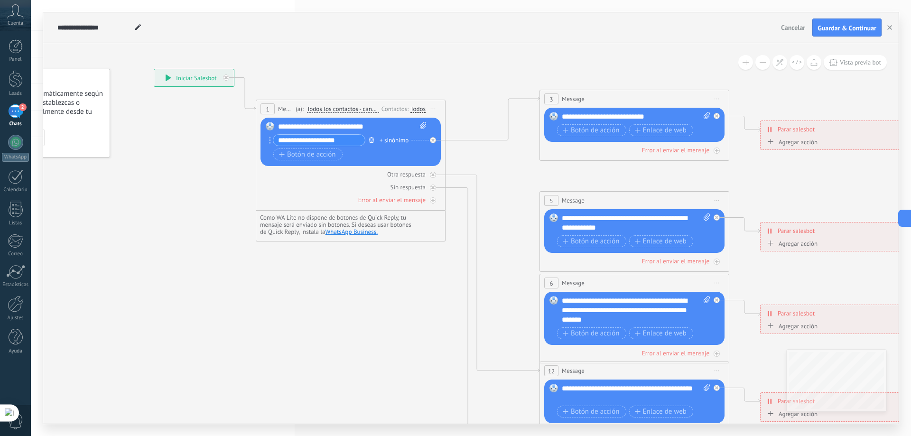
click at [373, 142] on icon "button" at bounding box center [371, 140] width 5 height 6
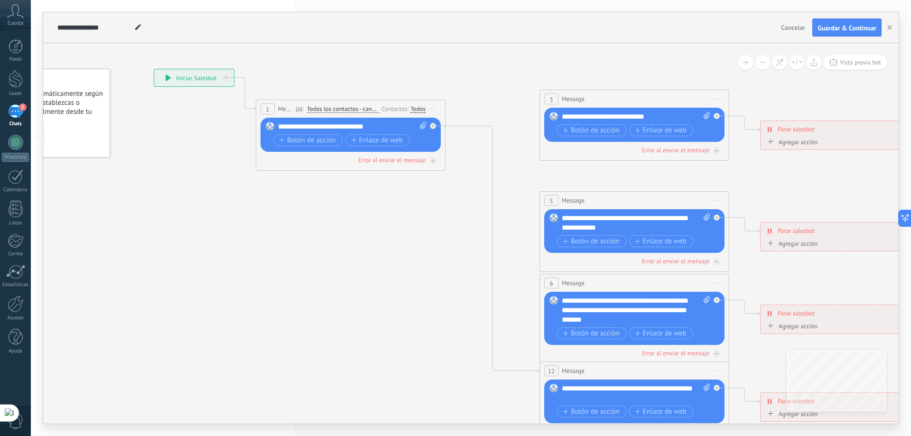
click at [139, 29] on icon at bounding box center [138, 27] width 6 height 6
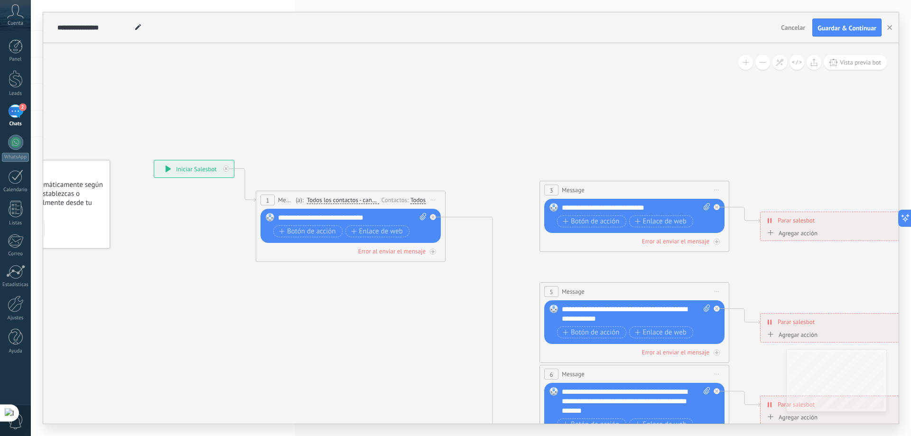
click at [178, 168] on div "**********" at bounding box center [194, 168] width 80 height 17
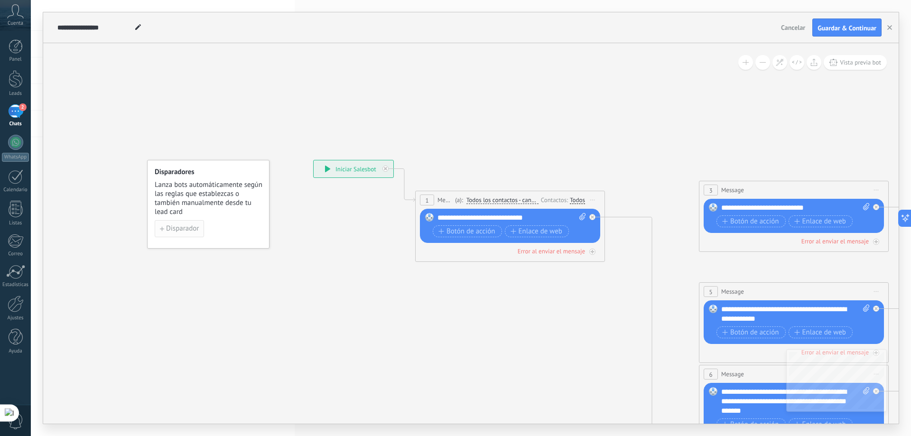
click at [201, 227] on button "Disparador" at bounding box center [179, 228] width 49 height 17
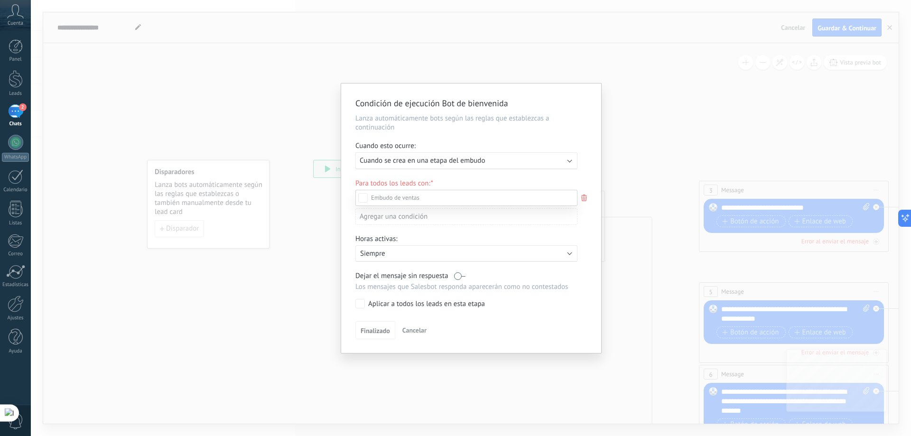
click at [445, 162] on div at bounding box center [471, 218] width 881 height 436
click at [445, 162] on span "Cuando se crea en una etapa del embudo" at bounding box center [422, 160] width 125 height 9
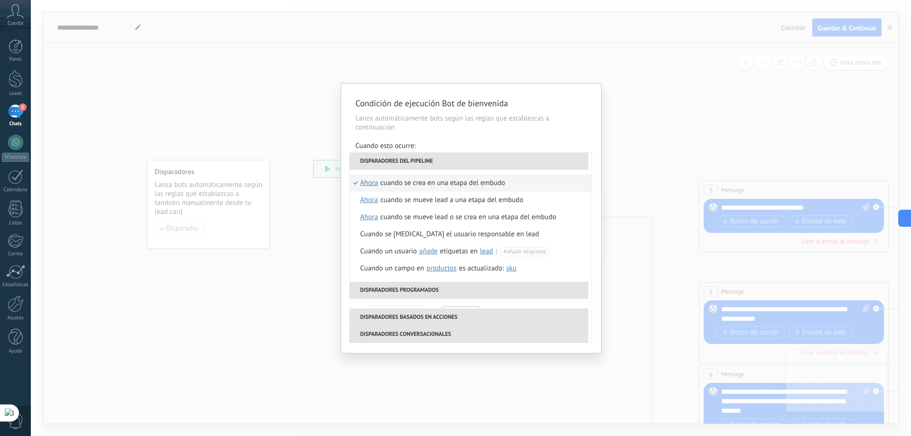
click at [618, 108] on div "Condición de ejecución Bot de bienvenida Lanza automáticamente bots según las r…" at bounding box center [471, 218] width 881 height 436
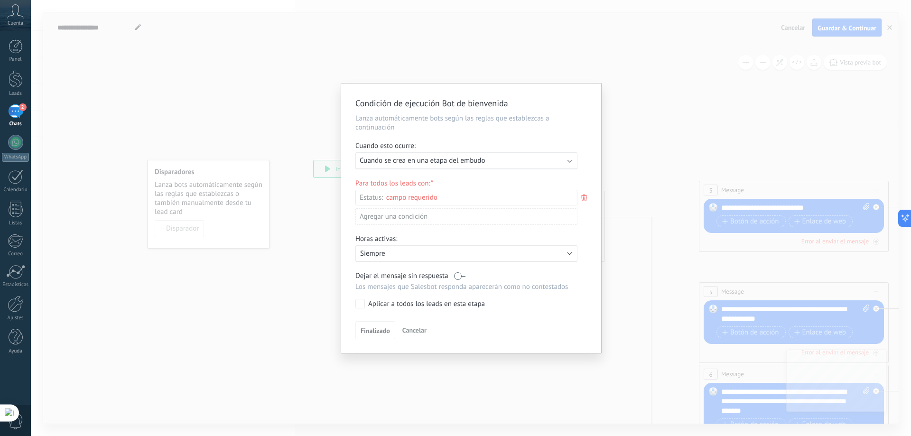
click at [406, 330] on span "Cancelar" at bounding box center [415, 330] width 24 height 9
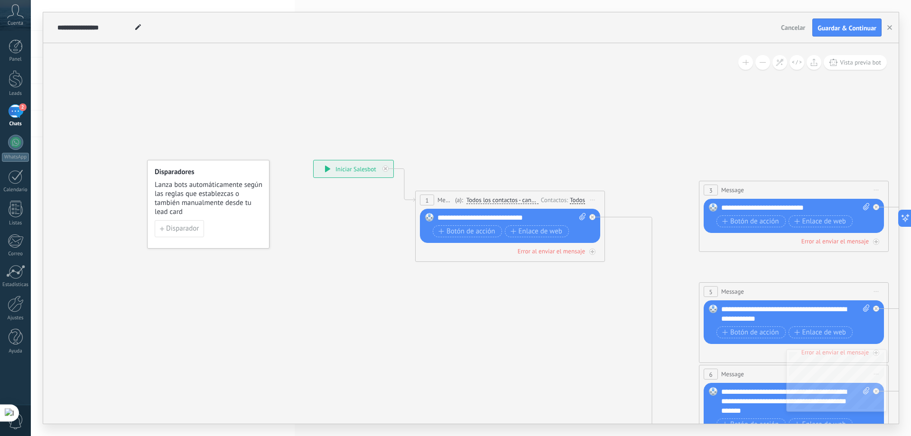
click at [795, 31] on span "Cancelar" at bounding box center [793, 27] width 24 height 9
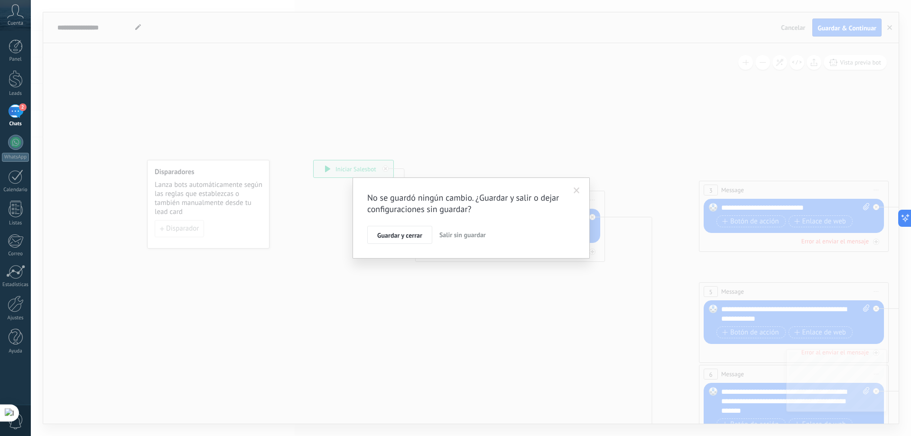
click at [448, 233] on span "Salir sin guardar" at bounding box center [463, 235] width 47 height 9
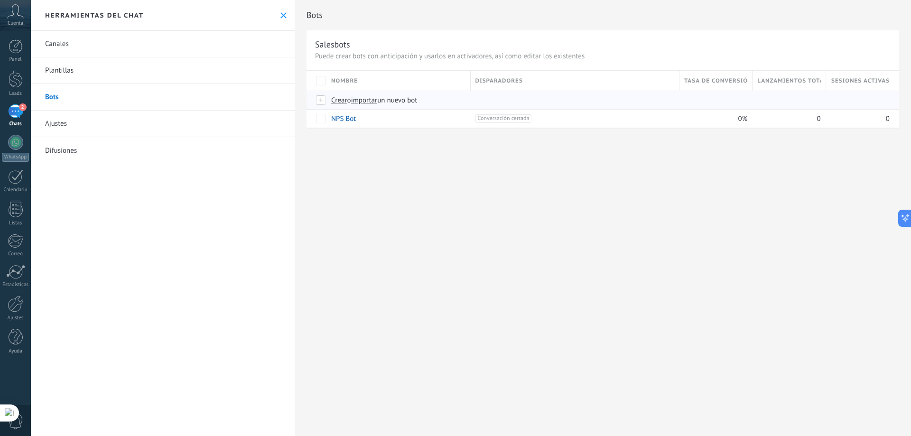
click at [342, 102] on span "Crear" at bounding box center [339, 100] width 16 height 9
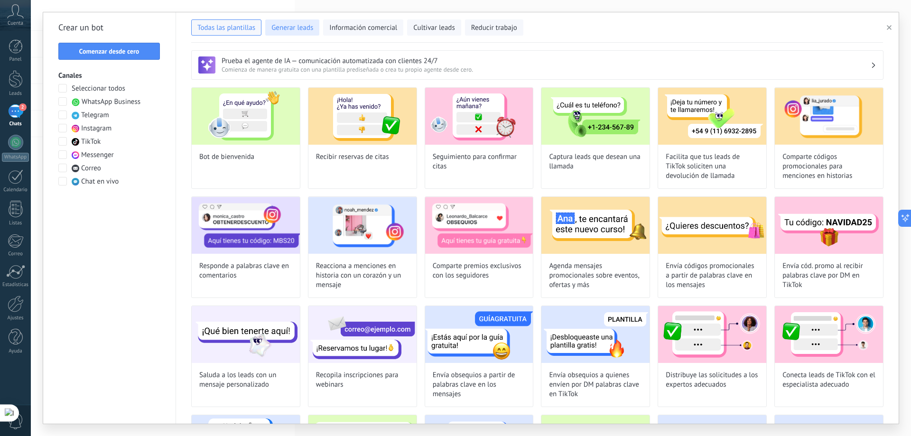
click at [305, 31] on span "Generar leads" at bounding box center [293, 27] width 42 height 9
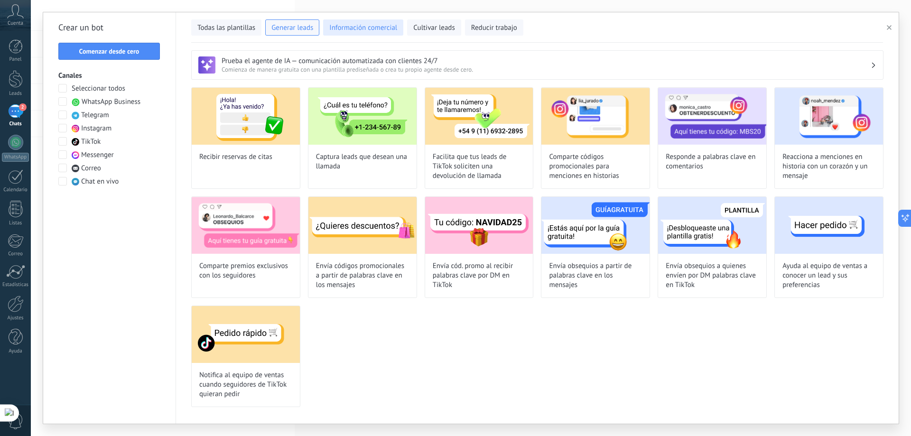
click at [363, 29] on span "Información comercial" at bounding box center [363, 27] width 68 height 9
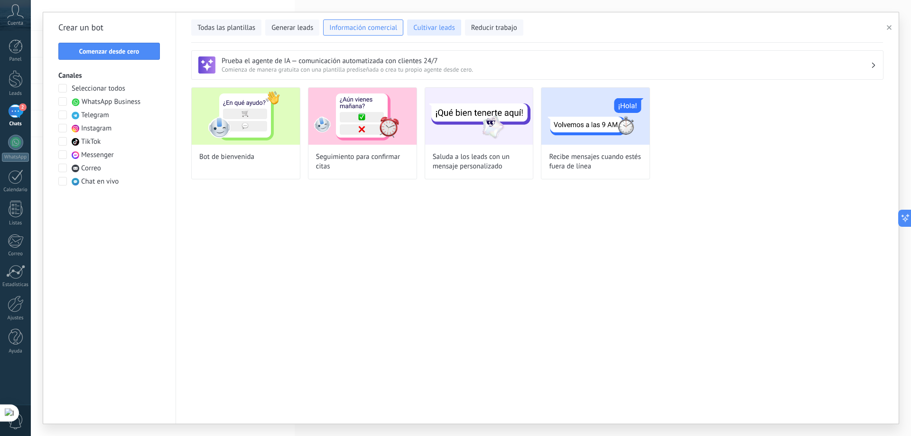
click at [441, 27] on span "Cultivar leads" at bounding box center [433, 27] width 41 height 9
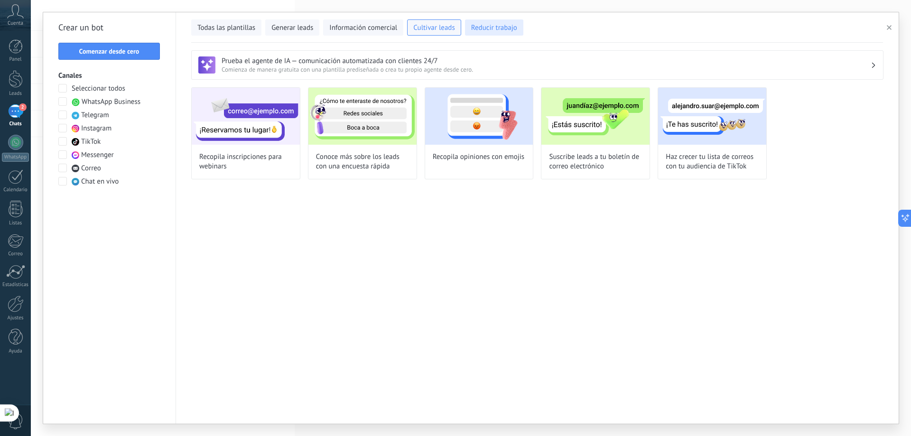
click at [483, 28] on span "Reducir trabajo" at bounding box center [494, 27] width 46 height 9
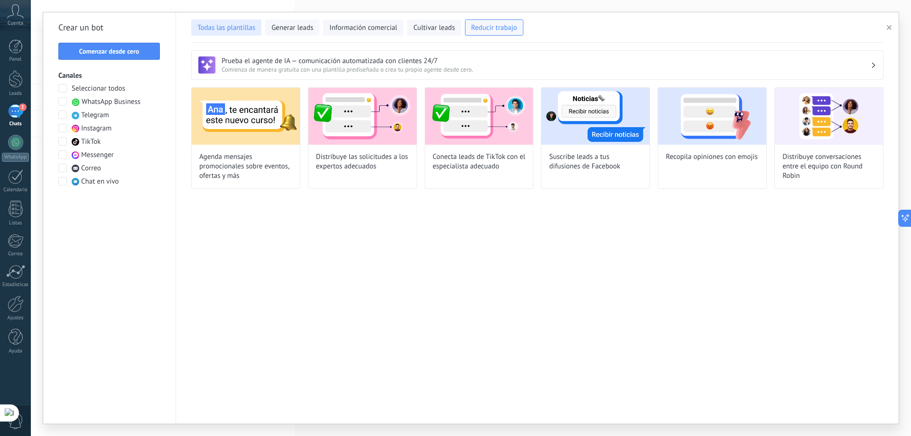
click at [251, 30] on span "Todas las plantillas" at bounding box center [226, 27] width 58 height 9
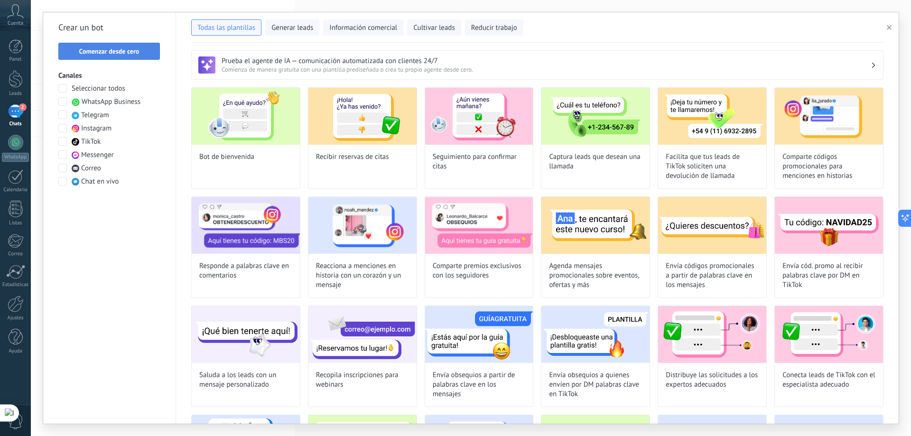
click at [105, 58] on button "Comenzar desde cero" at bounding box center [109, 51] width 102 height 17
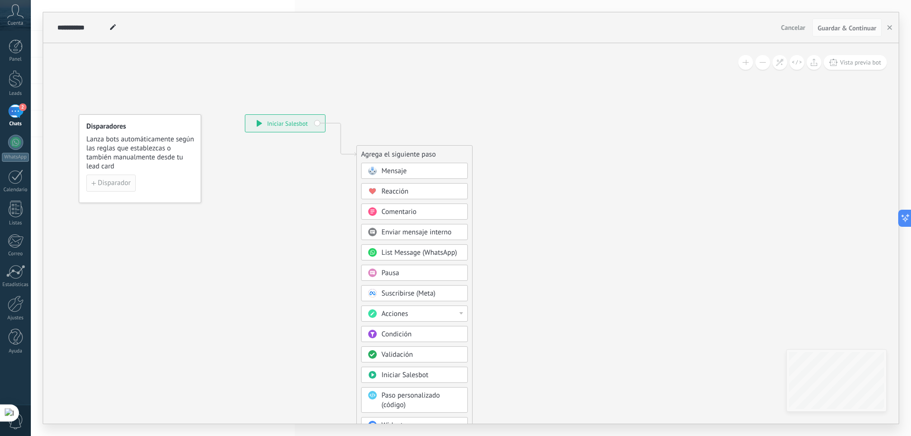
click at [112, 185] on span "Disparador" at bounding box center [114, 183] width 33 height 7
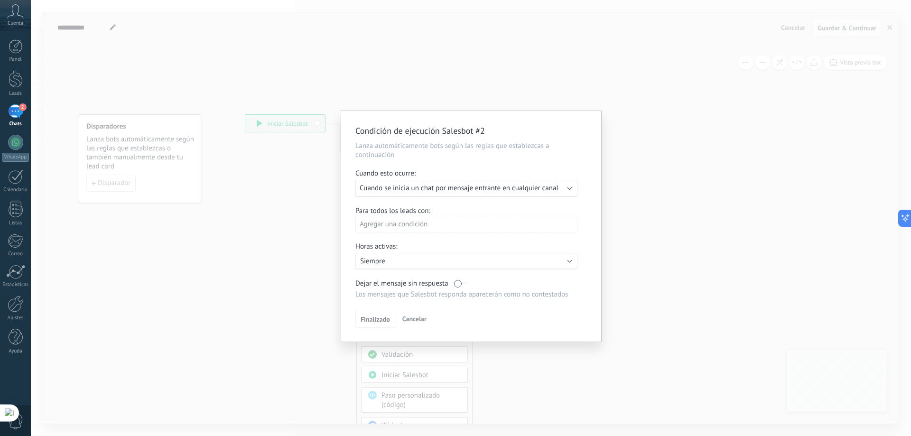
click at [448, 225] on div "Agregar una condición" at bounding box center [467, 224] width 222 height 17
click at [448, 225] on div at bounding box center [471, 226] width 260 height 231
click at [572, 195] on div "Ejecutar: Cuando se inicia un chat por mensaje entrante en cualquier canal" at bounding box center [467, 188] width 222 height 17
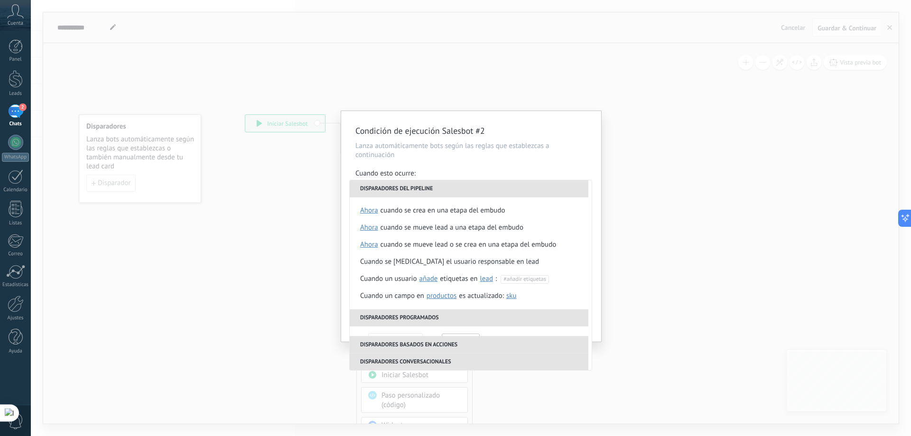
click at [567, 164] on div "Condición de ejecución Salesbot #2 Lanza automáticamente bots según las reglas …" at bounding box center [471, 226] width 260 height 231
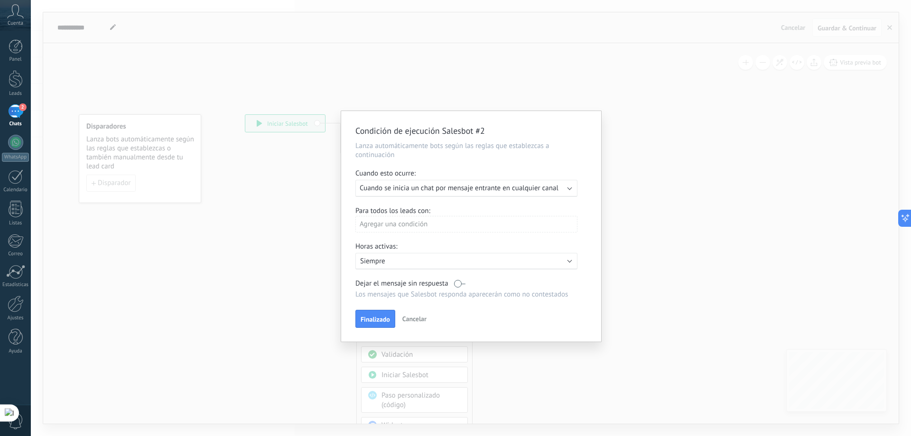
click at [420, 226] on div "Agregar una condición" at bounding box center [467, 224] width 222 height 17
click at [467, 244] on div at bounding box center [471, 226] width 260 height 231
click at [477, 265] on p "Siempre" at bounding box center [443, 261] width 166 height 9
click at [460, 244] on div at bounding box center [471, 226] width 260 height 231
click at [372, 324] on button "Finalizado" at bounding box center [376, 319] width 40 height 18
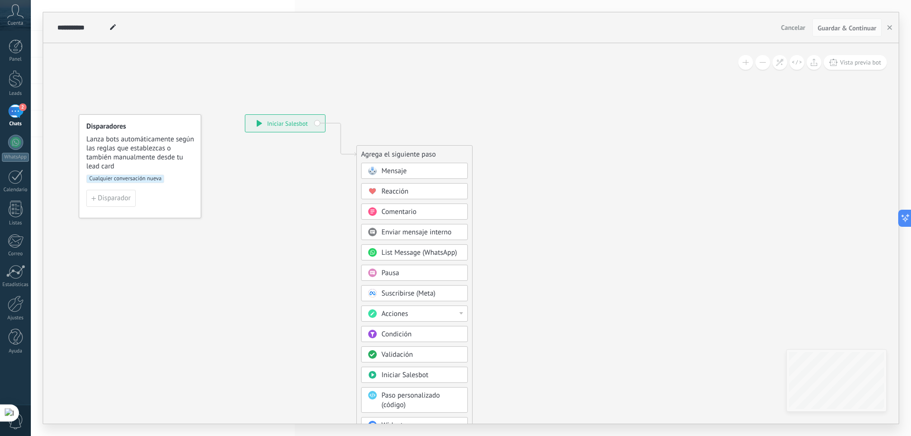
click at [387, 173] on span "Mensaje" at bounding box center [394, 171] width 25 height 9
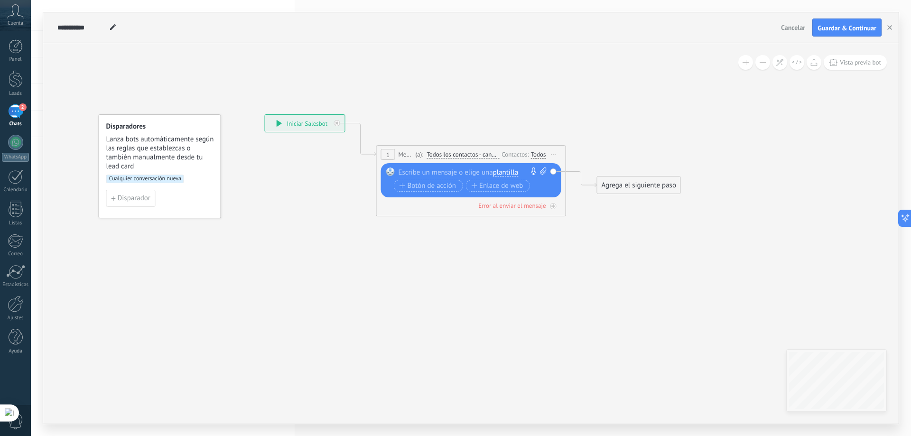
click at [430, 175] on div at bounding box center [469, 172] width 141 height 9
click at [430, 187] on span "Botón de acción" at bounding box center [428, 186] width 57 height 8
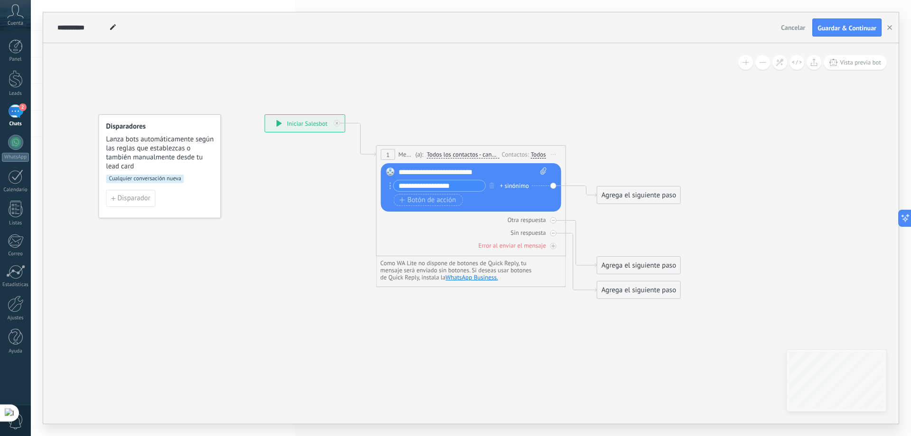
type input "**********"
click at [511, 186] on div "+ sinónimo" at bounding box center [514, 185] width 29 height 9
type input "********"
click at [525, 173] on div "**********" at bounding box center [473, 172] width 149 height 9
click at [517, 185] on div "+1 sinónimo" at bounding box center [516, 185] width 32 height 9
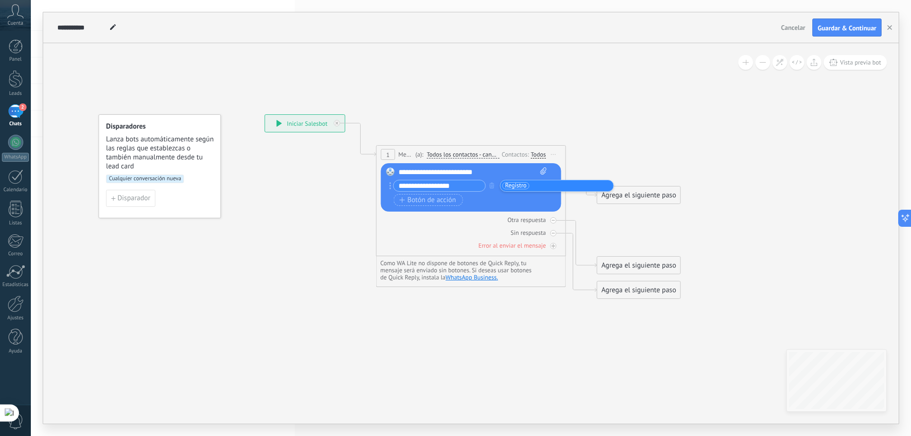
click at [539, 188] on input "text" at bounding box center [555, 186] width 47 height 6
type input "**********"
click at [493, 207] on div "**********" at bounding box center [470, 194] width 153 height 28
click at [624, 198] on div "Agrega el siguiente paso" at bounding box center [639, 196] width 83 height 16
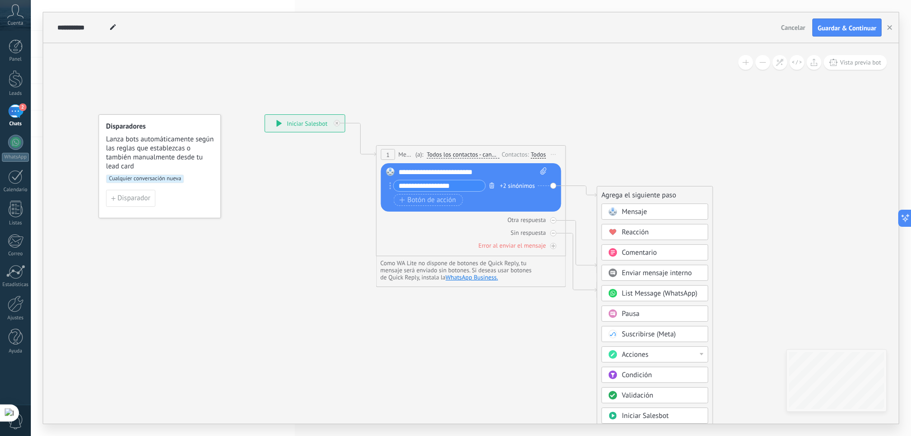
click at [494, 184] on icon "button" at bounding box center [492, 186] width 5 height 6
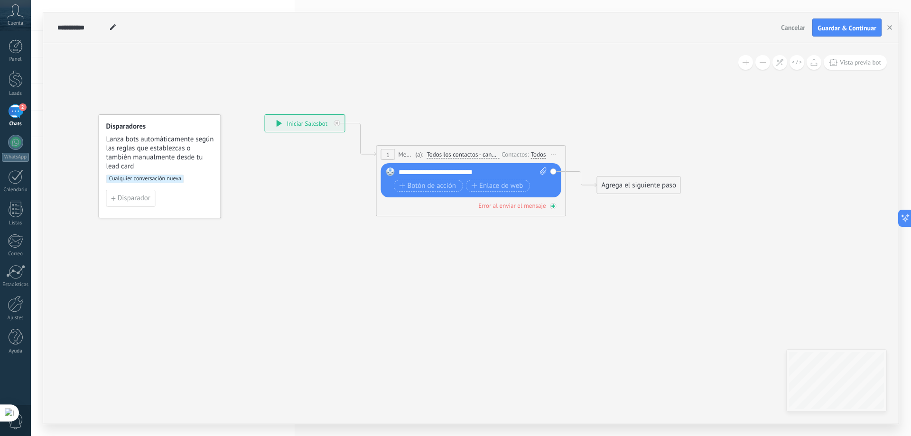
click at [553, 206] on icon at bounding box center [553, 206] width 5 height 5
click at [553, 206] on icon at bounding box center [553, 206] width 3 height 1
click at [544, 171] on icon at bounding box center [544, 171] width 6 height 7
click input "Subir" at bounding box center [0, 0] width 0 height 0
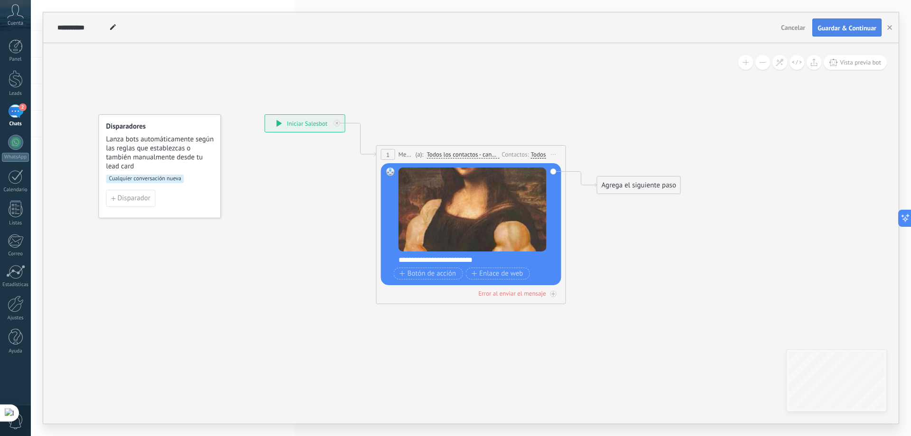
click at [842, 32] on button "Guardar & Continuar" at bounding box center [847, 28] width 69 height 18
click at [109, 27] on span at bounding box center [113, 28] width 12 height 14
type input "*"
type input "*******"
click at [431, 42] on div "******* TestBot" at bounding box center [416, 27] width 722 height 30
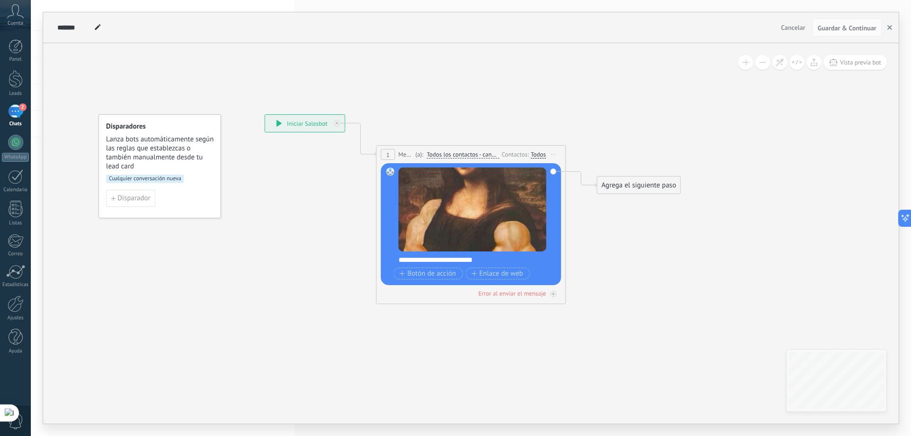
click at [888, 28] on icon "button" at bounding box center [890, 27] width 5 height 5
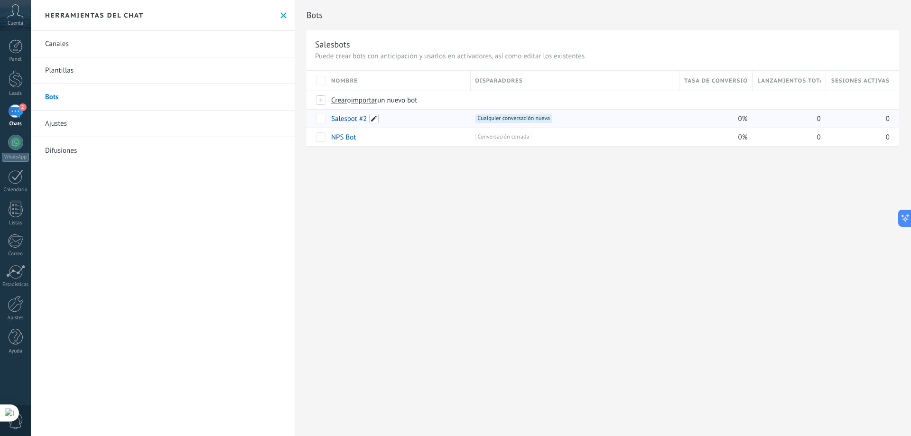
click at [372, 122] on span at bounding box center [373, 118] width 9 height 9
type input "*"
type input "*******"
click at [342, 121] on link "TestBot" at bounding box center [342, 118] width 22 height 9
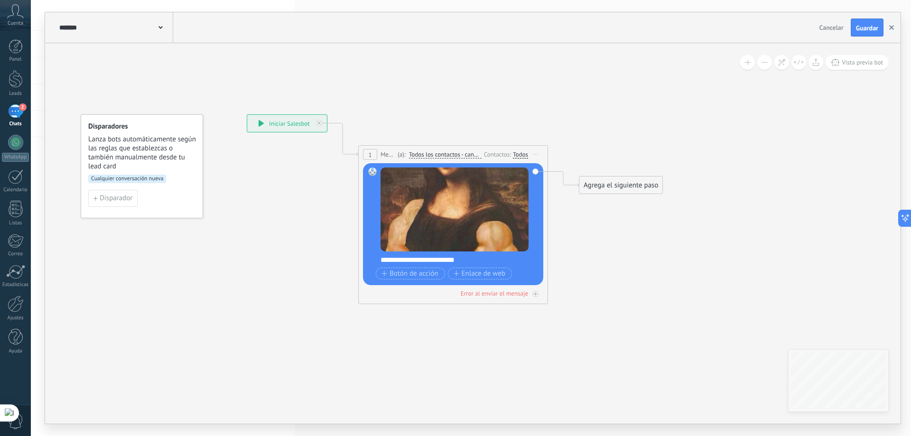
click at [891, 27] on use "button" at bounding box center [892, 27] width 5 height 5
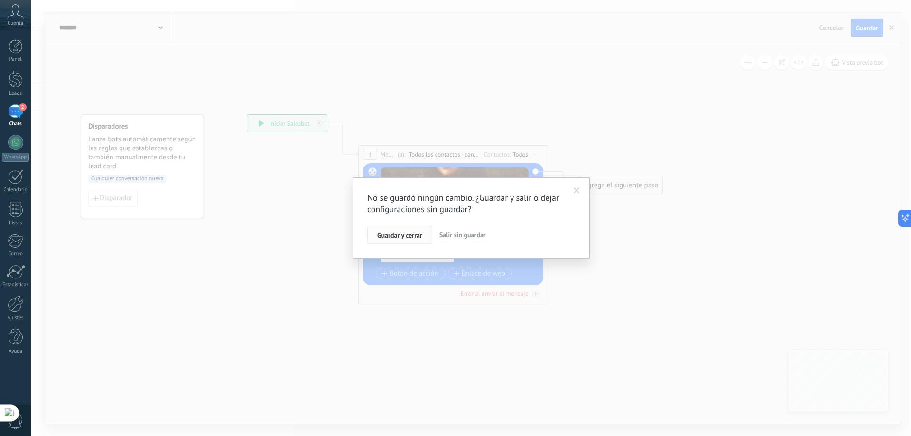
click at [391, 230] on button "Guardar y cerrar" at bounding box center [399, 235] width 65 height 18
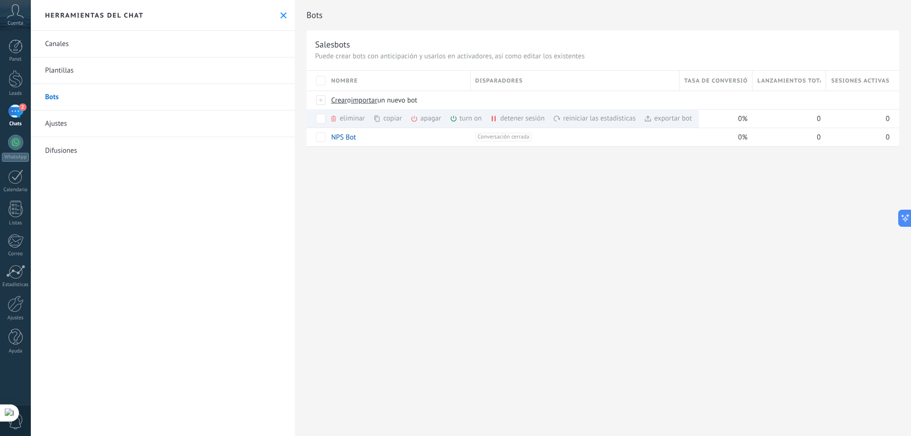
click at [9, 113] on div "2" at bounding box center [15, 111] width 15 height 14
